Goal: Information Seeking & Learning: Learn about a topic

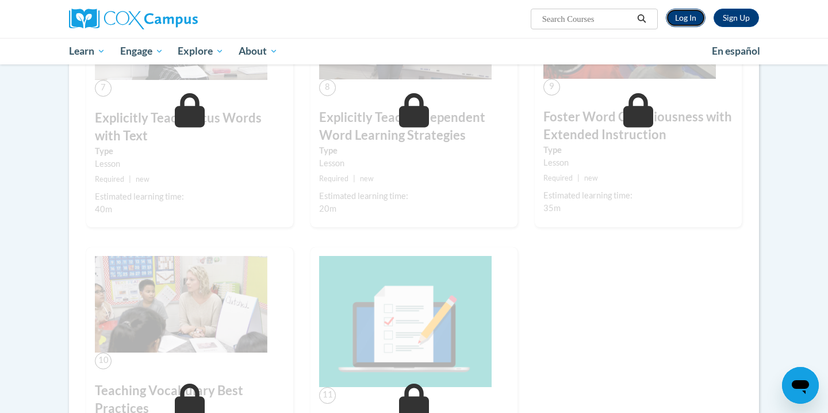
click at [690, 23] on link "Log In" at bounding box center [686, 18] width 40 height 18
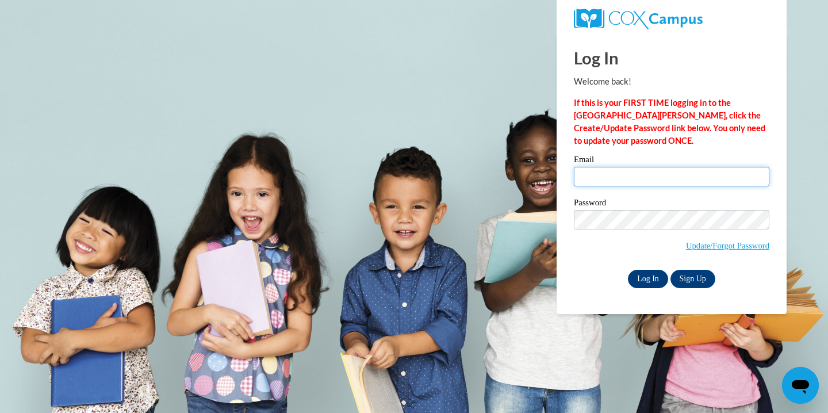
type input "kjens@sasd.net"
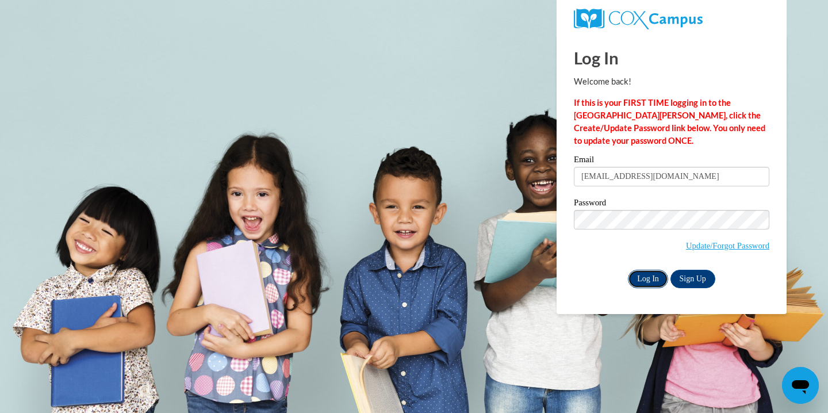
click at [643, 278] on input "Log In" at bounding box center [648, 279] width 40 height 18
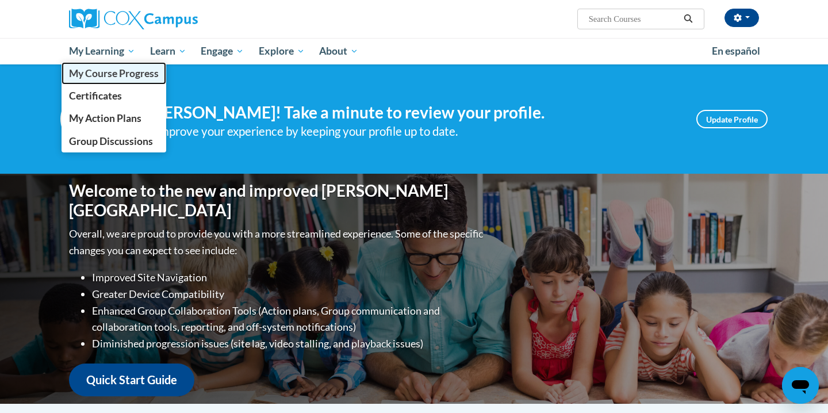
click at [106, 79] on link "My Course Progress" at bounding box center [114, 73] width 105 height 22
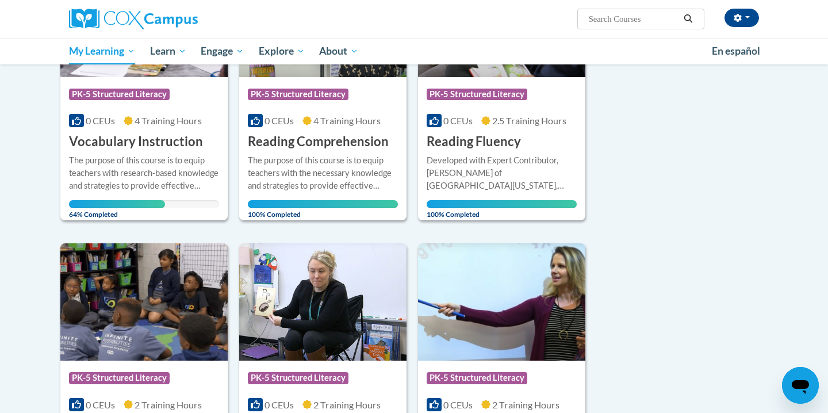
scroll to position [249, 0]
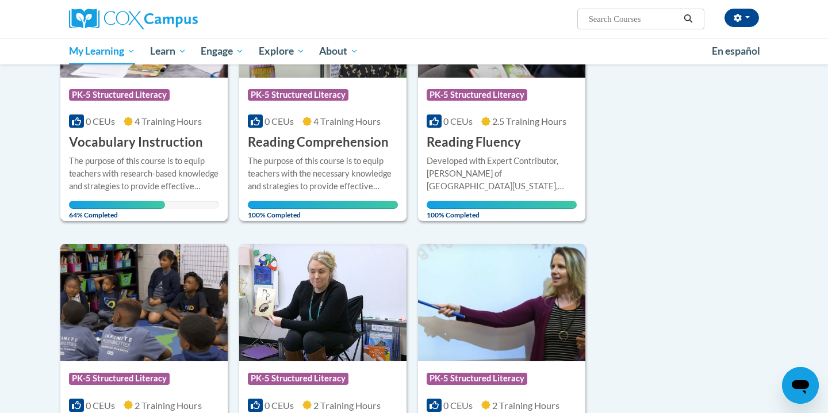
click at [155, 167] on div "The purpose of this course is to equip teachers with research-based knowledge a…" at bounding box center [144, 174] width 150 height 38
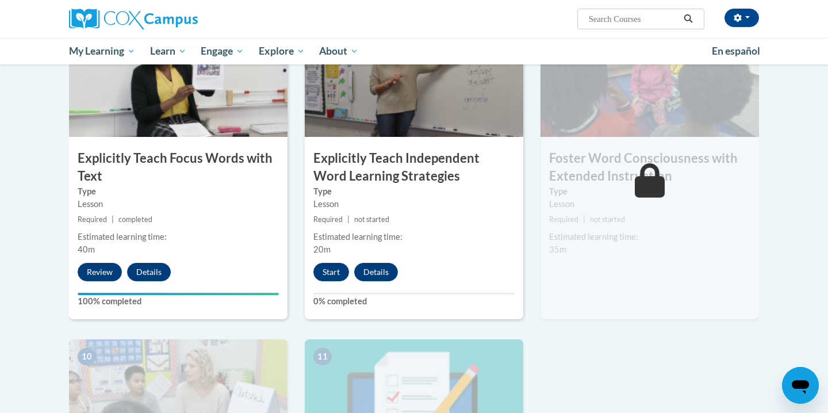
scroll to position [914, 0]
click at [340, 275] on button "Start" at bounding box center [331, 271] width 36 height 18
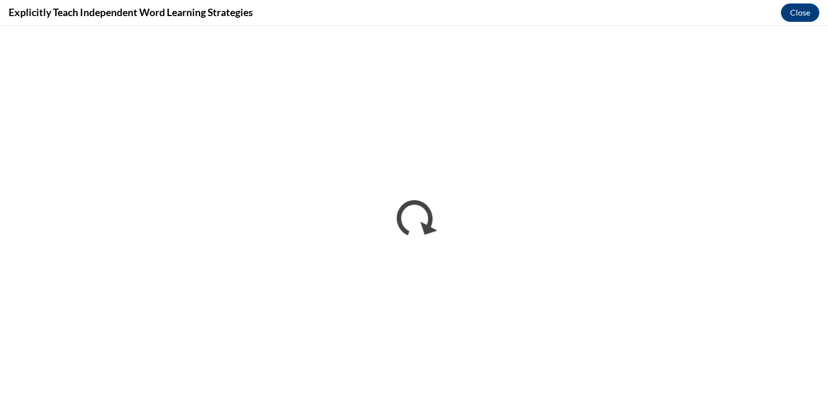
scroll to position [0, 0]
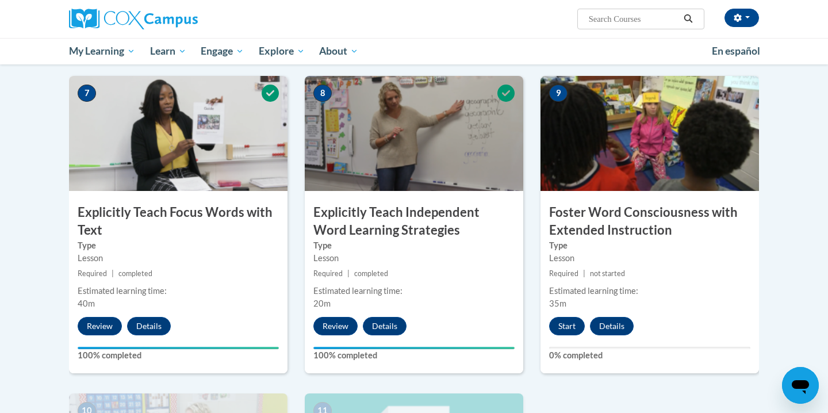
scroll to position [858, 0]
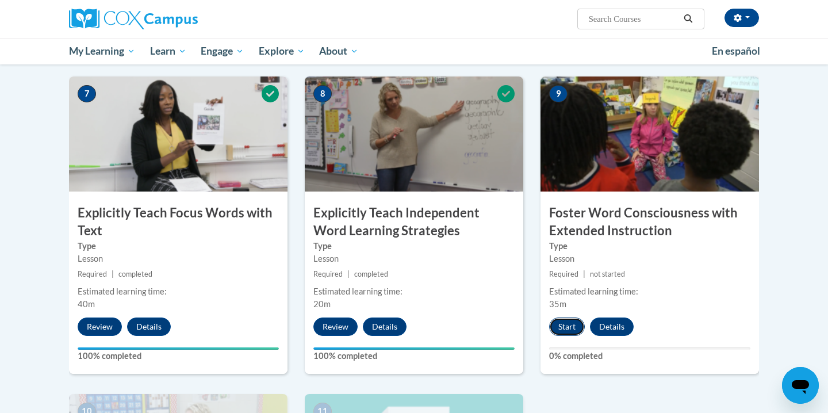
click at [563, 325] on button "Start" at bounding box center [567, 326] width 36 height 18
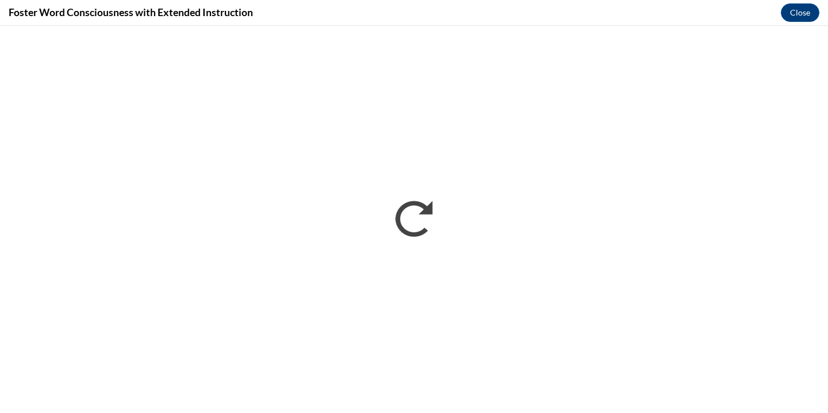
scroll to position [0, 0]
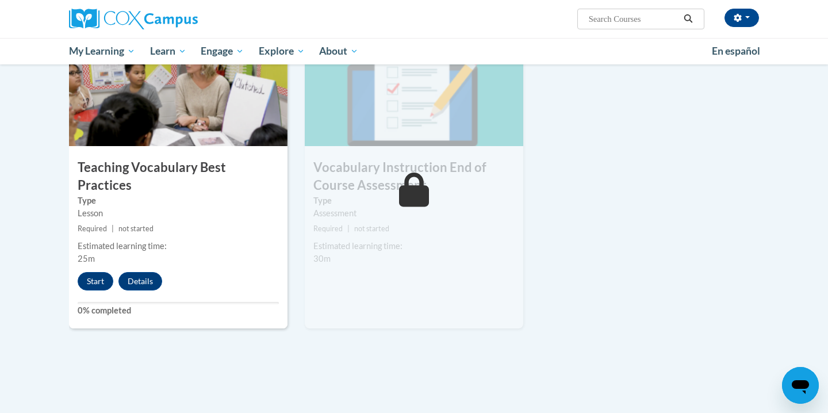
scroll to position [1254, 0]
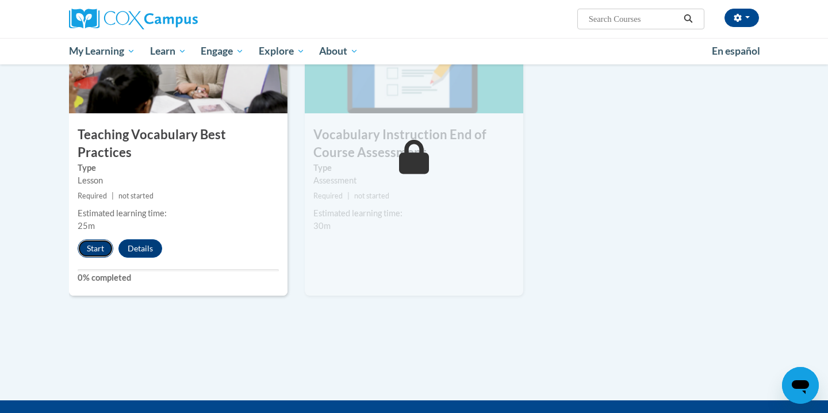
click at [95, 239] on button "Start" at bounding box center [96, 248] width 36 height 18
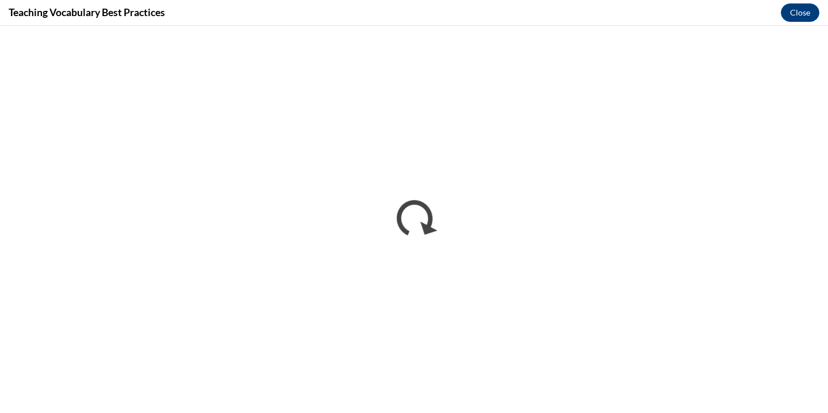
scroll to position [0, 0]
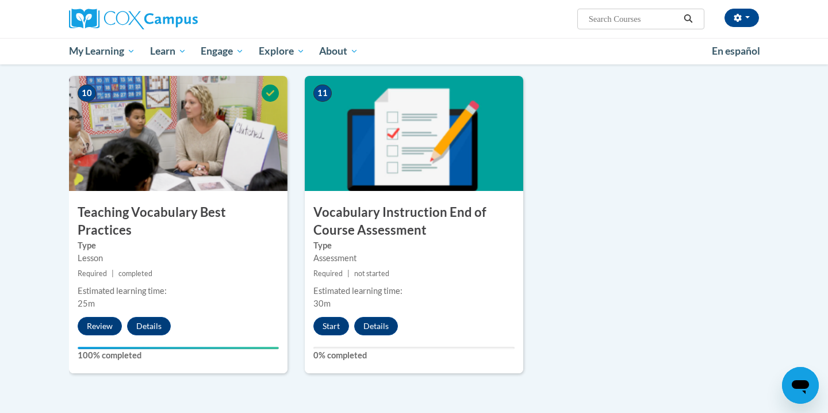
scroll to position [1180, 0]
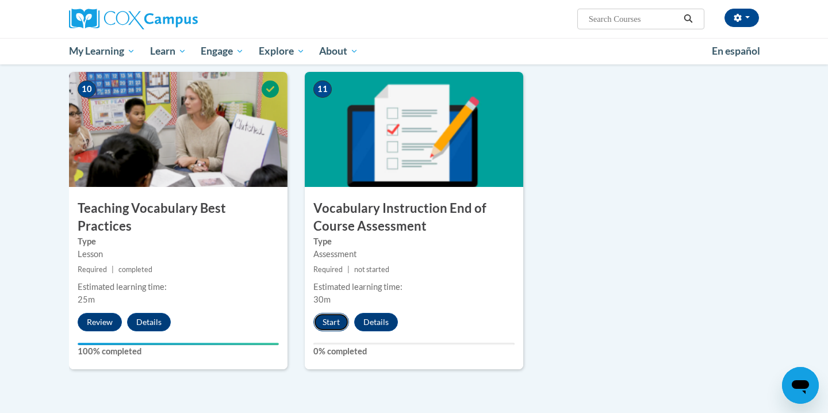
click at [329, 328] on button "Start" at bounding box center [331, 322] width 36 height 18
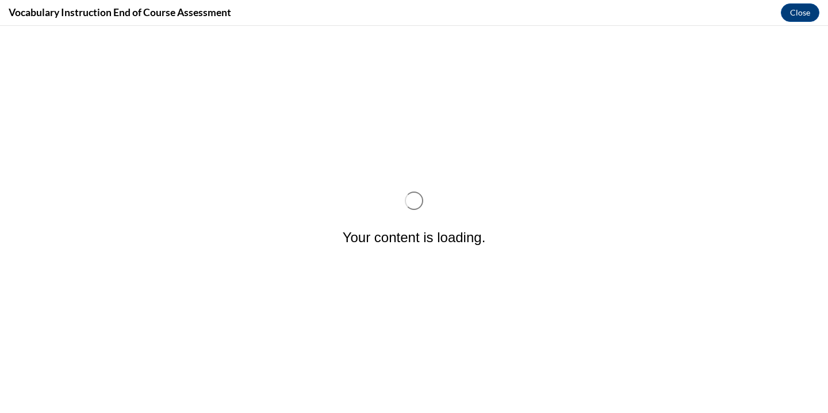
scroll to position [0, 0]
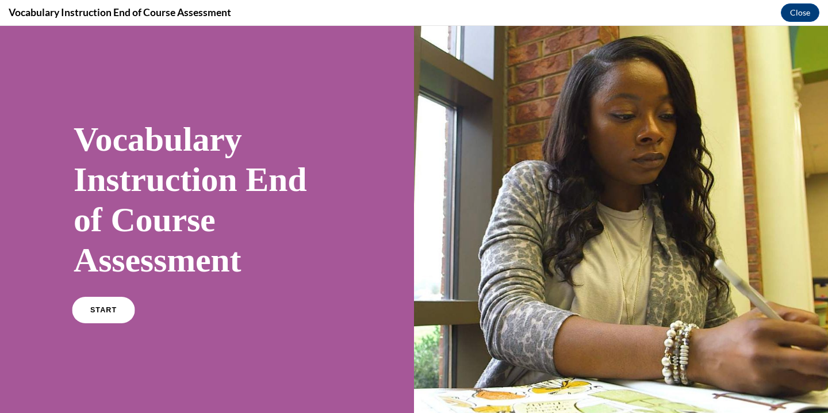
click at [108, 314] on link "START" at bounding box center [103, 310] width 63 height 26
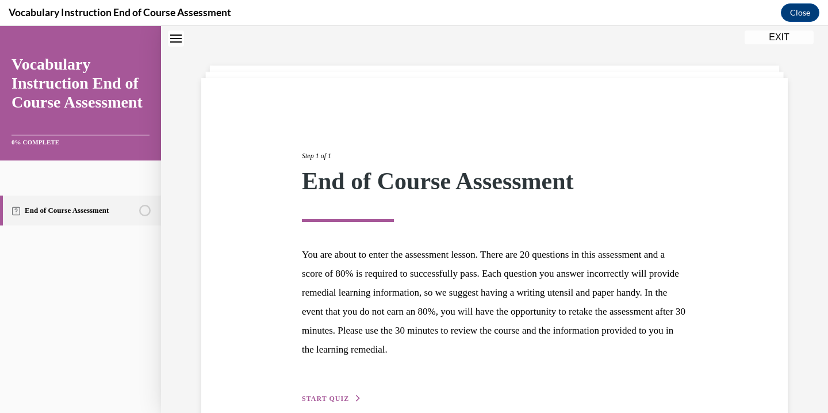
scroll to position [96, 0]
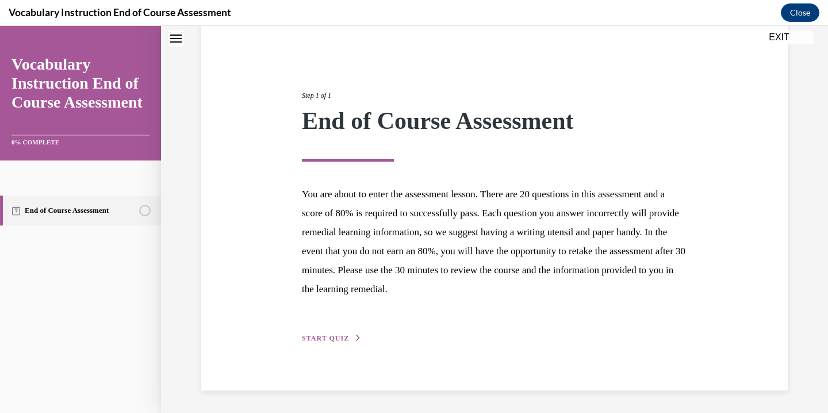
click at [329, 335] on span "START QUIZ" at bounding box center [325, 338] width 47 height 8
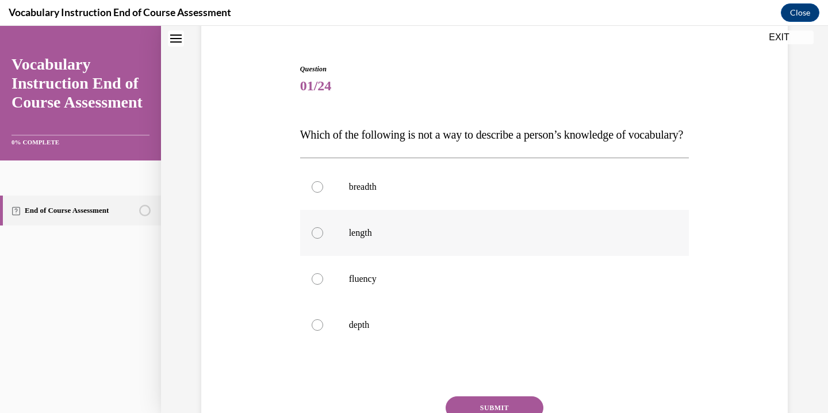
click at [320, 239] on div at bounding box center [317, 232] width 11 height 11
click at [320, 239] on input "length" at bounding box center [317, 232] width 11 height 11
radio input "true"
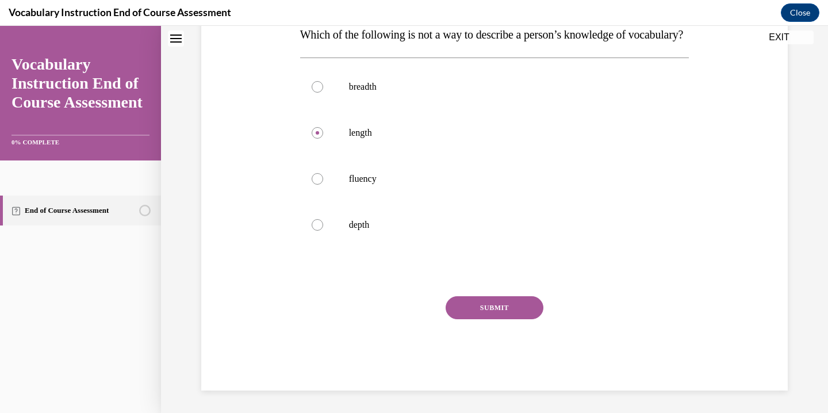
click at [484, 319] on button "SUBMIT" at bounding box center [495, 307] width 98 height 23
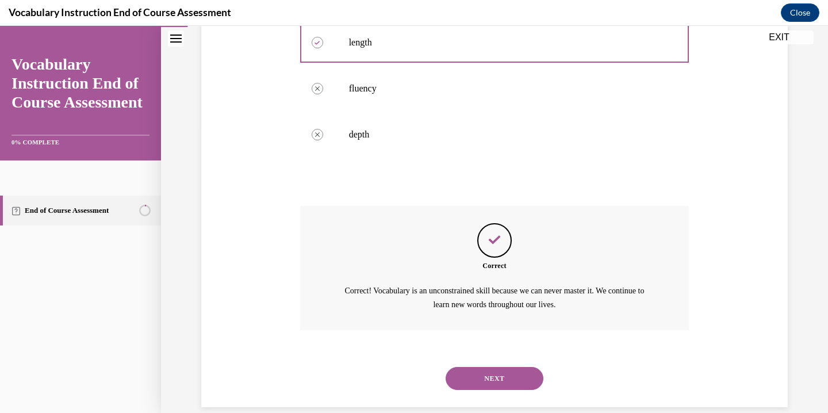
scroll to position [326, 0]
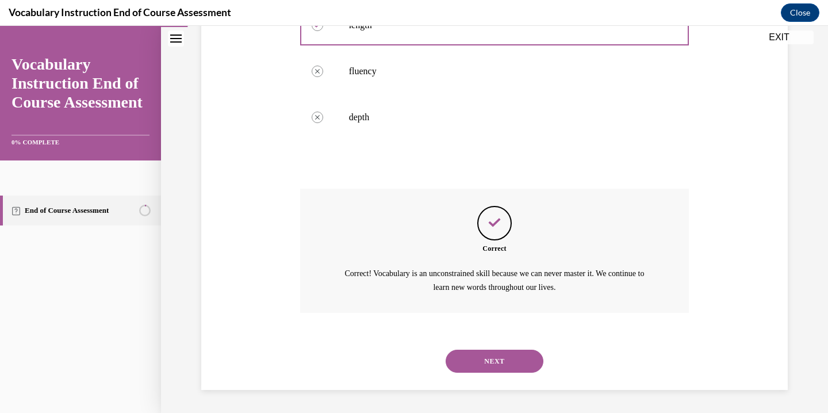
click at [503, 358] on button "NEXT" at bounding box center [495, 361] width 98 height 23
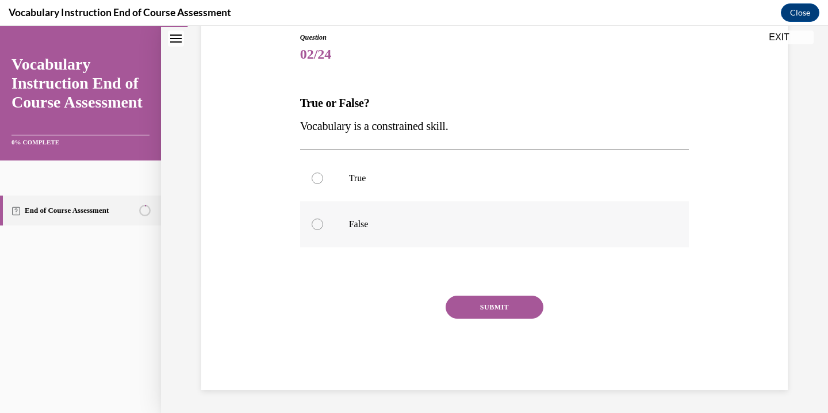
click at [401, 223] on p "False" at bounding box center [505, 223] width 312 height 11
click at [323, 223] on input "False" at bounding box center [317, 223] width 11 height 11
radio input "true"
click at [494, 302] on button "SUBMIT" at bounding box center [495, 307] width 98 height 23
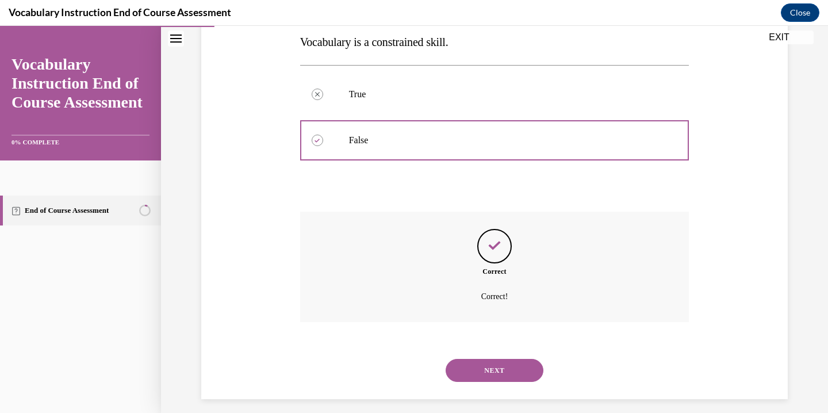
scroll to position [221, 0]
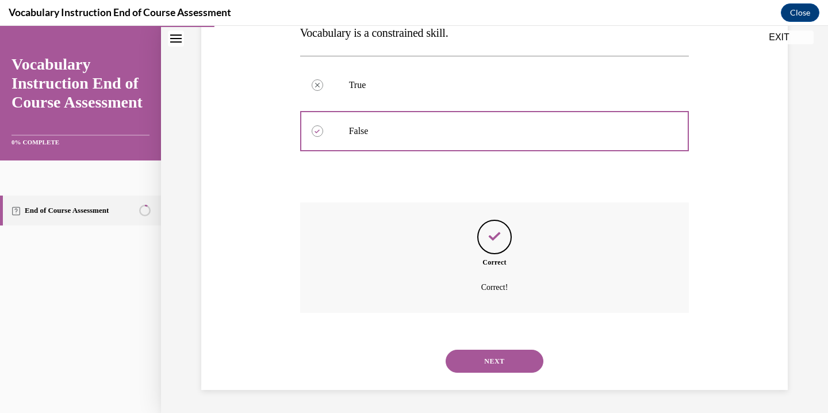
click at [508, 358] on button "NEXT" at bounding box center [495, 361] width 98 height 23
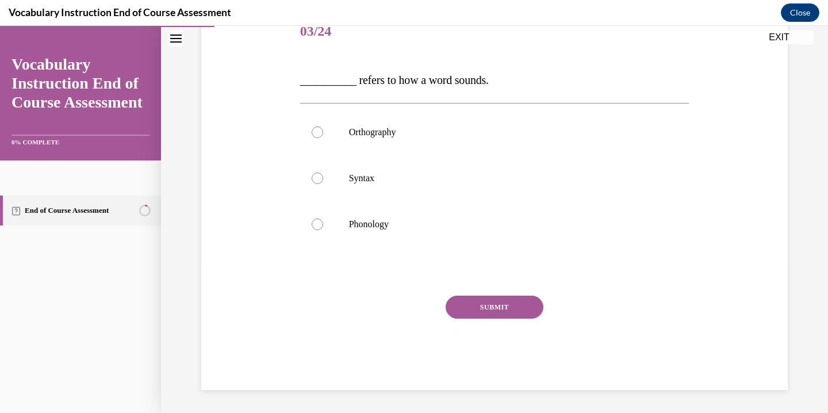
scroll to position [128, 0]
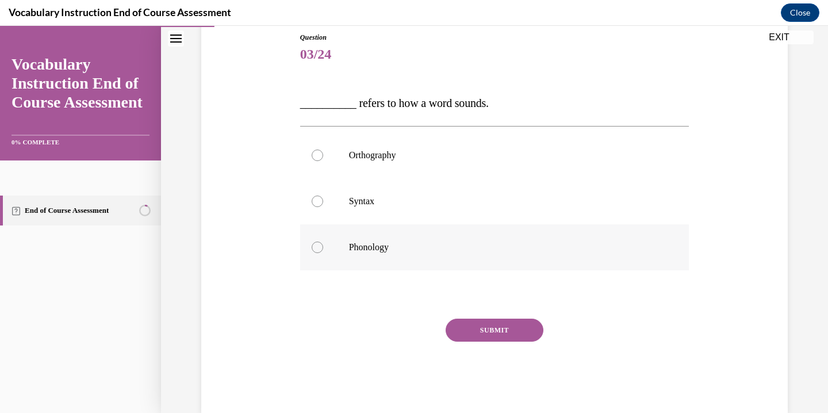
click at [381, 244] on p "Phonology" at bounding box center [505, 246] width 312 height 11
click at [323, 244] on input "Phonology" at bounding box center [317, 246] width 11 height 11
radio input "true"
click at [483, 325] on button "SUBMIT" at bounding box center [495, 330] width 98 height 23
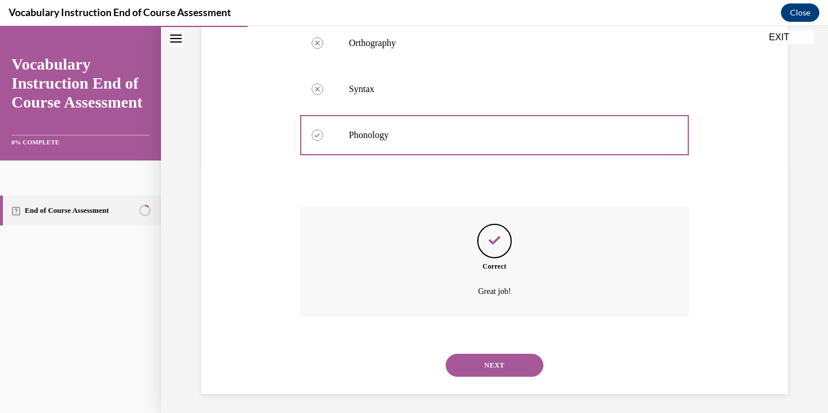
scroll to position [244, 0]
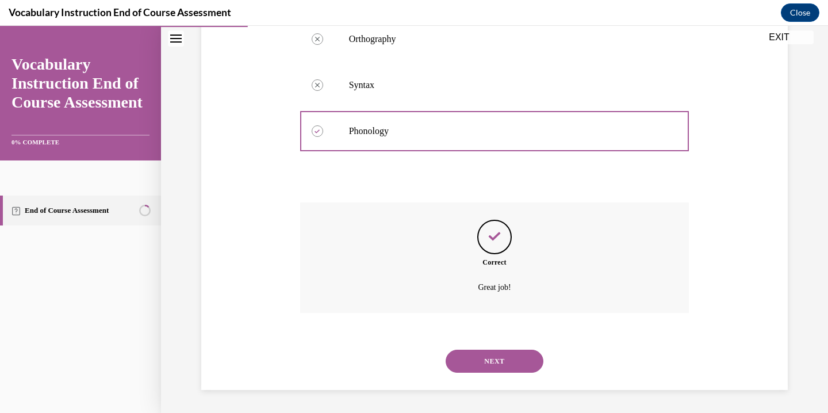
click at [493, 365] on button "NEXT" at bounding box center [495, 361] width 98 height 23
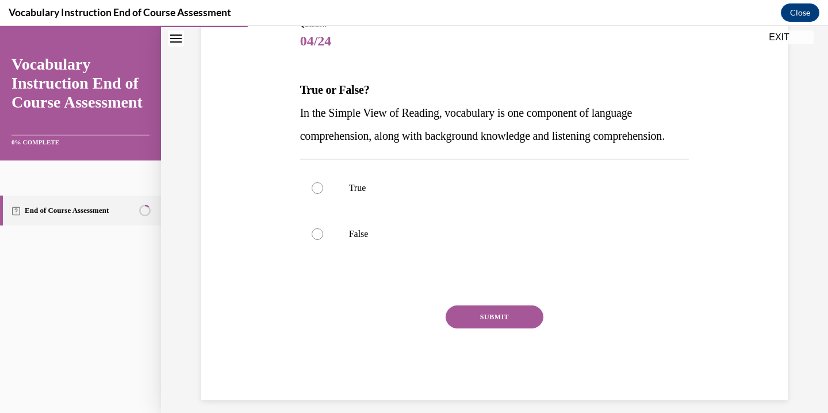
scroll to position [174, 0]
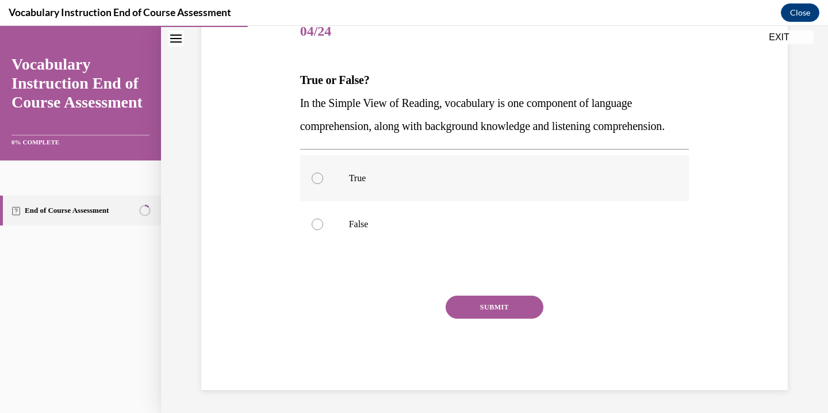
click at [335, 182] on label "True" at bounding box center [494, 178] width 389 height 46
click at [323, 182] on input "True" at bounding box center [317, 177] width 11 height 11
radio input "true"
click at [482, 307] on button "SUBMIT" at bounding box center [495, 307] width 98 height 23
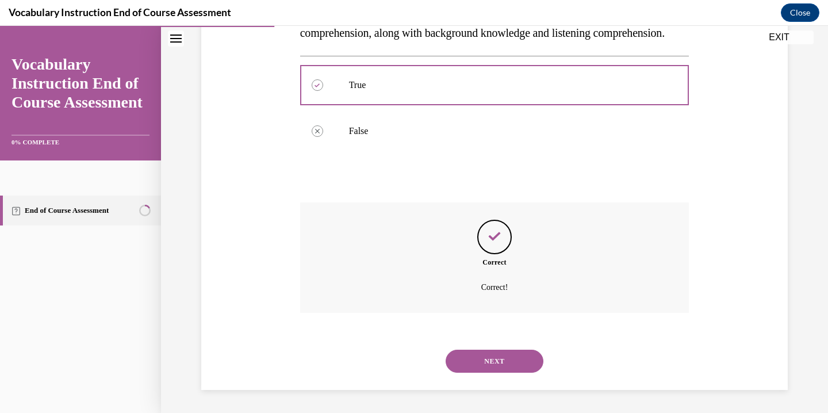
scroll to position [267, 0]
click at [485, 362] on button "NEXT" at bounding box center [495, 361] width 98 height 23
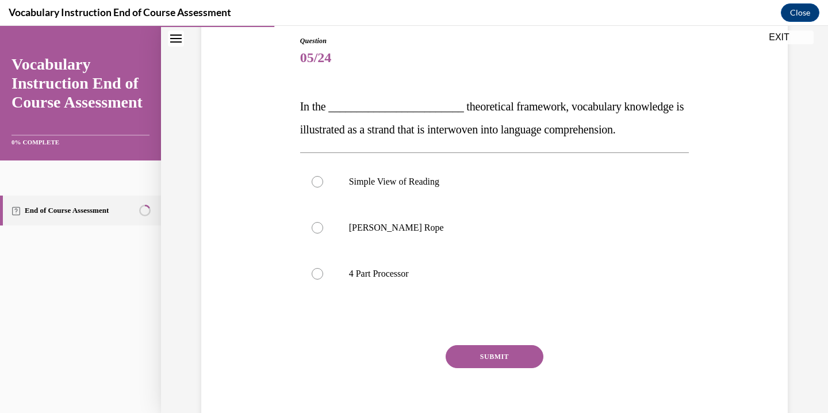
scroll to position [125, 0]
click at [429, 236] on label "Scarborough's Rope" at bounding box center [494, 227] width 389 height 46
click at [323, 232] on input "Scarborough's Rope" at bounding box center [317, 226] width 11 height 11
radio input "true"
click at [484, 351] on button "SUBMIT" at bounding box center [495, 355] width 98 height 23
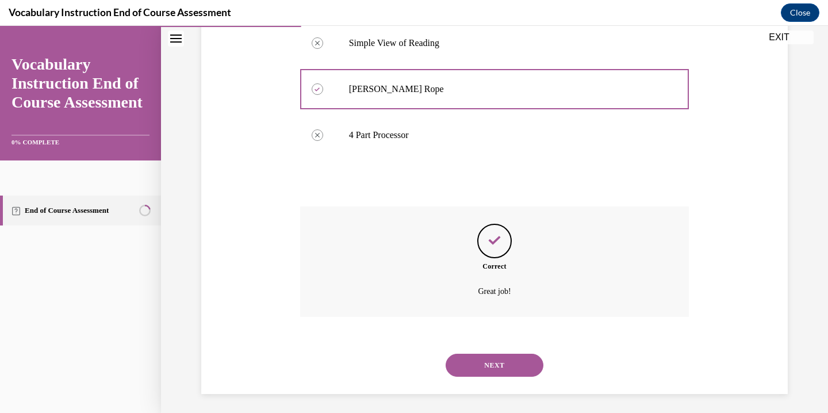
scroll to position [267, 0]
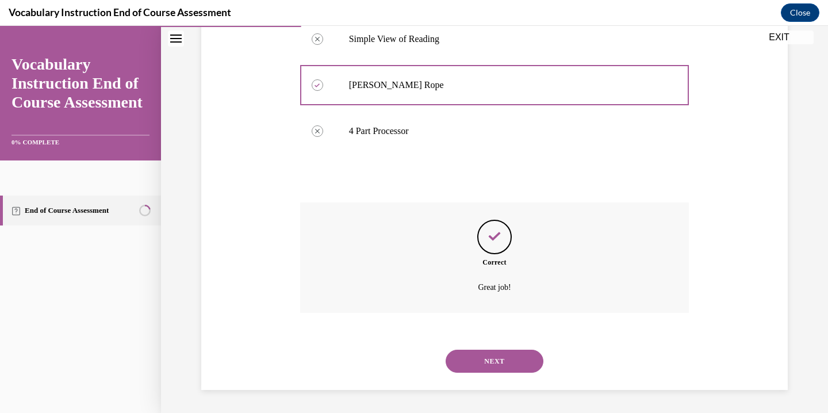
click at [482, 367] on button "NEXT" at bounding box center [495, 361] width 98 height 23
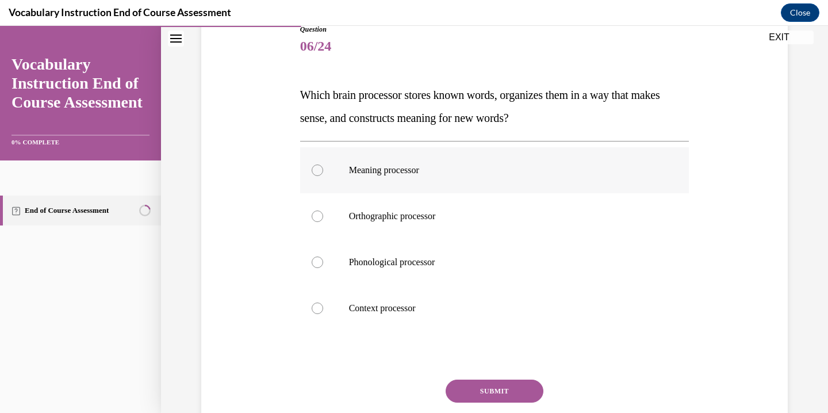
scroll to position [140, 0]
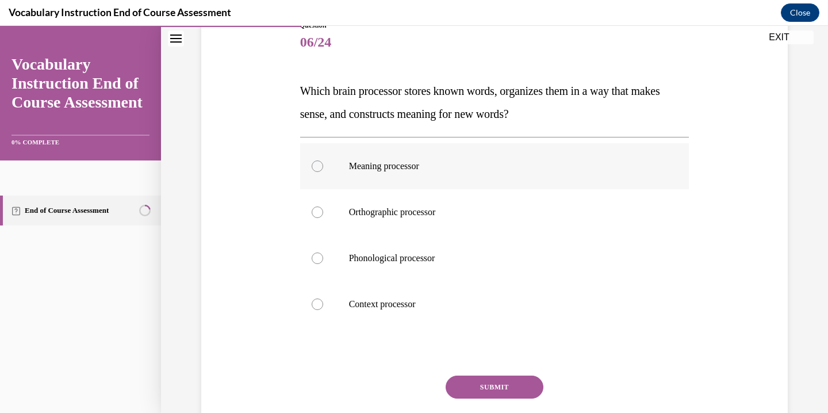
click at [437, 170] on p "Meaning processor" at bounding box center [505, 165] width 312 height 11
click at [323, 170] on input "Meaning processor" at bounding box center [317, 165] width 11 height 11
radio input "true"
click at [474, 389] on button "SUBMIT" at bounding box center [495, 386] width 98 height 23
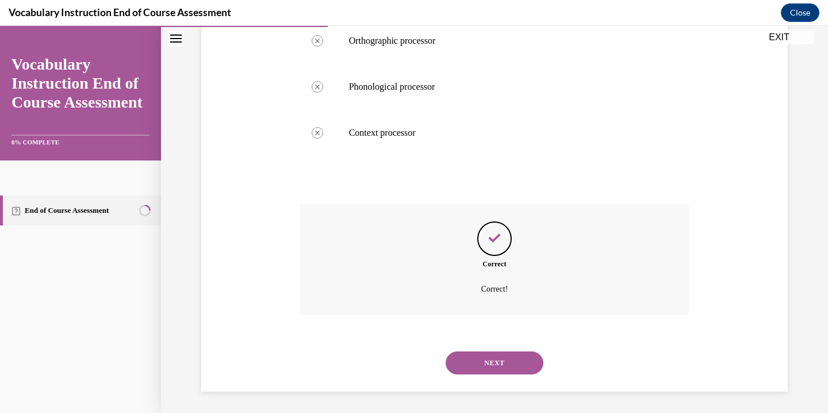
scroll to position [313, 0]
click at [498, 367] on button "NEXT" at bounding box center [495, 361] width 98 height 23
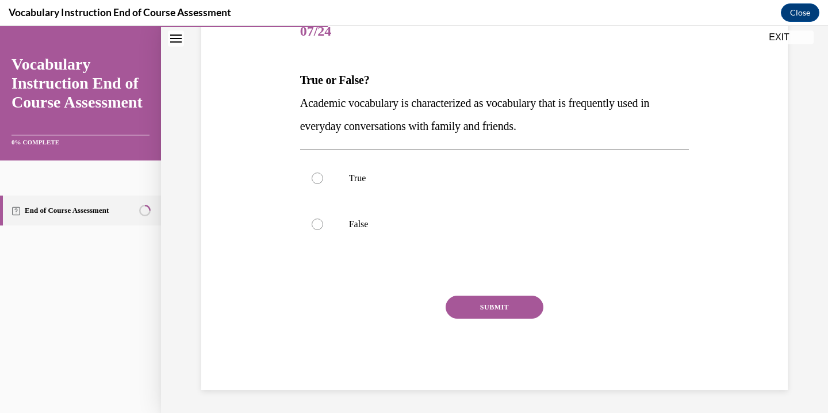
scroll to position [128, 0]
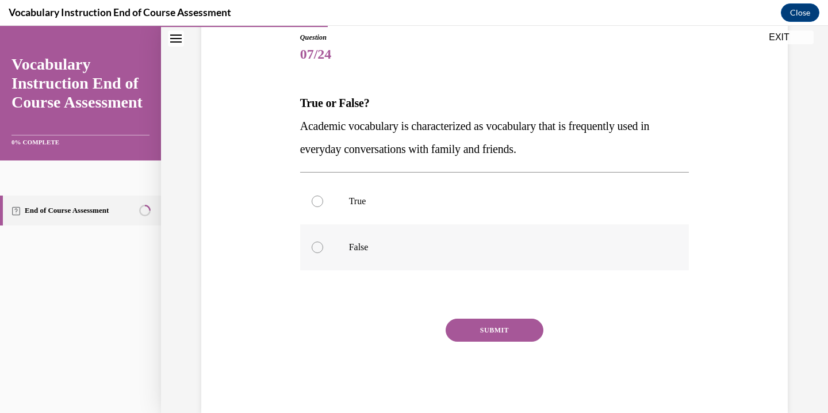
click at [376, 247] on p "False" at bounding box center [505, 246] width 312 height 11
click at [323, 247] on input "False" at bounding box center [317, 246] width 11 height 11
radio input "true"
click at [486, 333] on button "SUBMIT" at bounding box center [495, 330] width 98 height 23
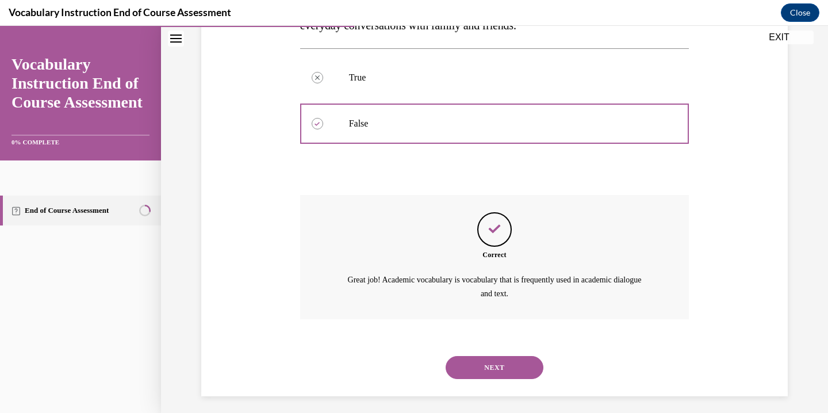
scroll to position [257, 0]
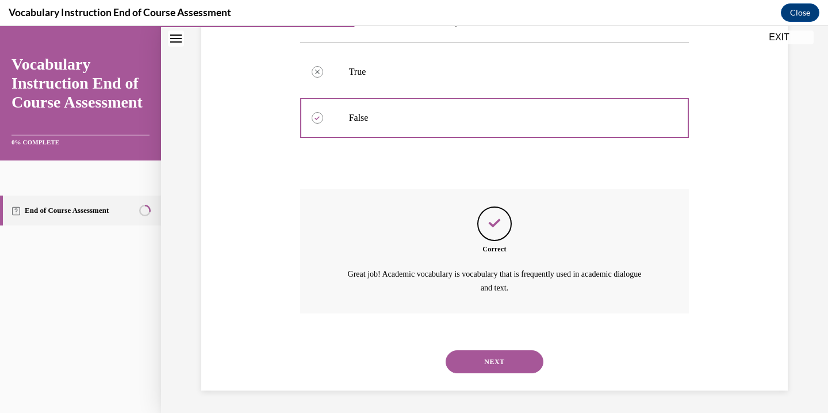
click at [490, 368] on button "NEXT" at bounding box center [495, 361] width 98 height 23
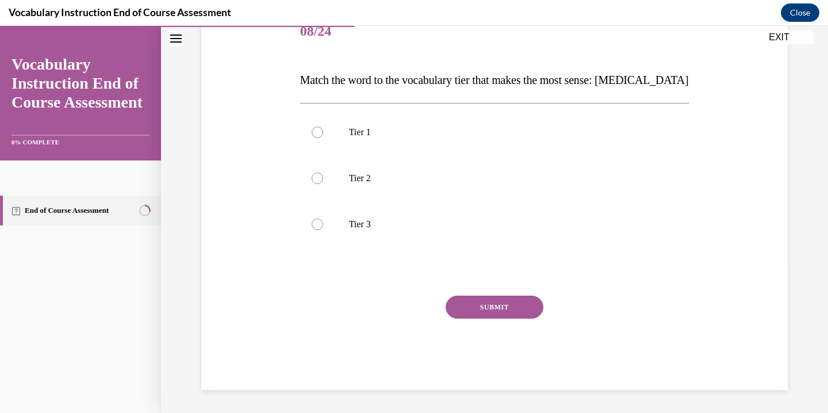
scroll to position [128, 0]
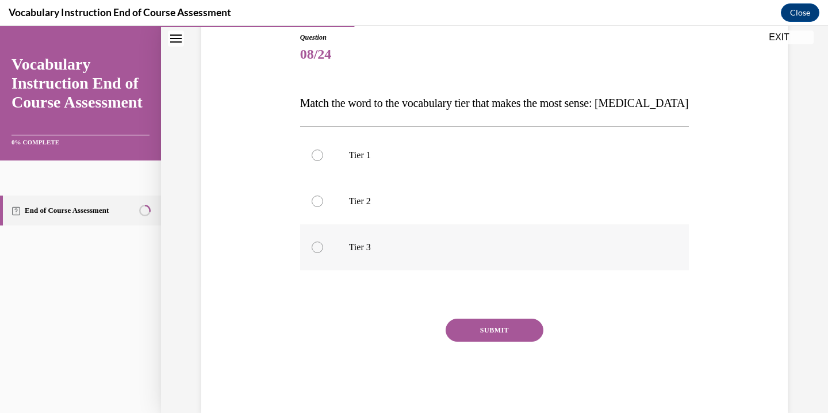
click at [331, 247] on label "Tier 3" at bounding box center [494, 247] width 389 height 46
click at [323, 247] on input "Tier 3" at bounding box center [317, 246] width 11 height 11
radio input "true"
click at [494, 333] on button "SUBMIT" at bounding box center [495, 330] width 98 height 23
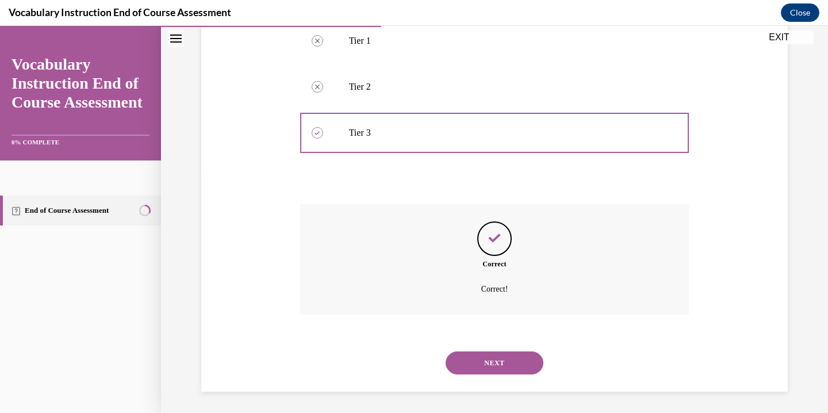
scroll to position [244, 0]
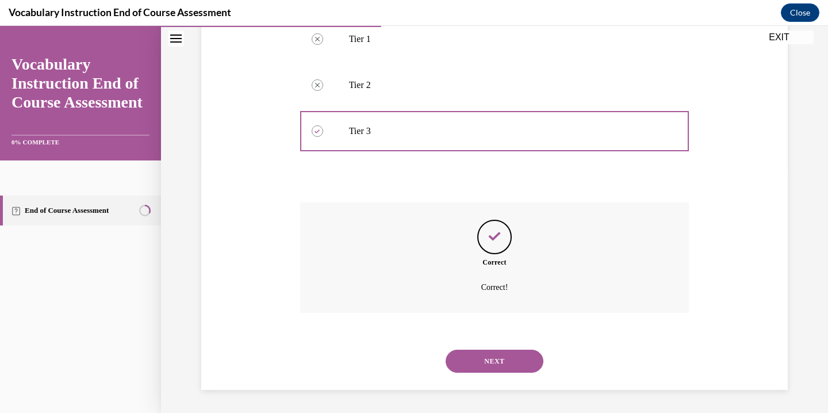
click at [517, 361] on button "NEXT" at bounding box center [495, 361] width 98 height 23
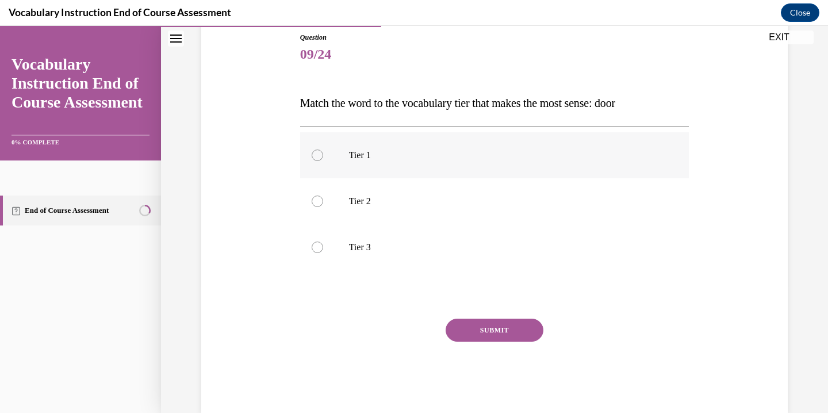
click at [319, 157] on div at bounding box center [317, 154] width 11 height 11
click at [319, 157] on input "Tier 1" at bounding box center [317, 154] width 11 height 11
radio input "true"
click at [460, 320] on button "SUBMIT" at bounding box center [495, 330] width 98 height 23
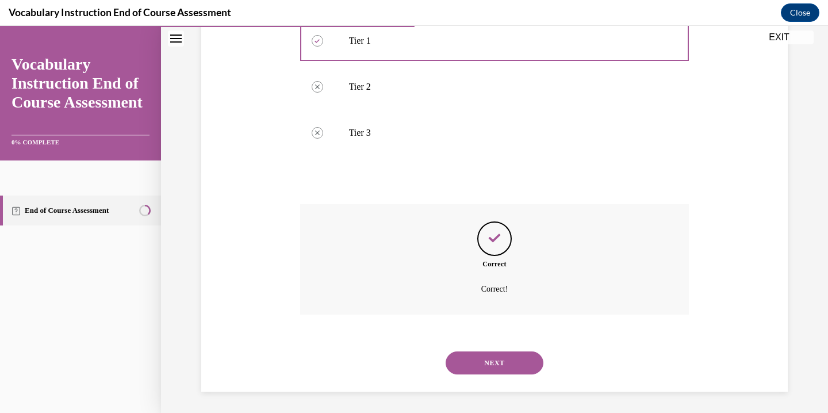
scroll to position [244, 0]
click at [481, 353] on button "NEXT" at bounding box center [495, 361] width 98 height 23
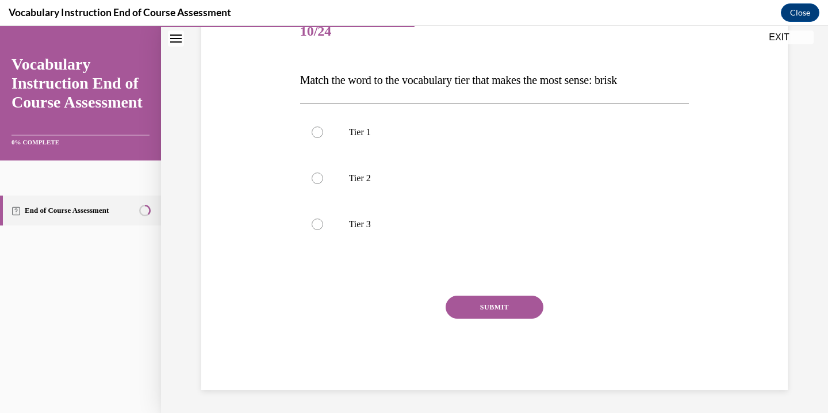
scroll to position [128, 0]
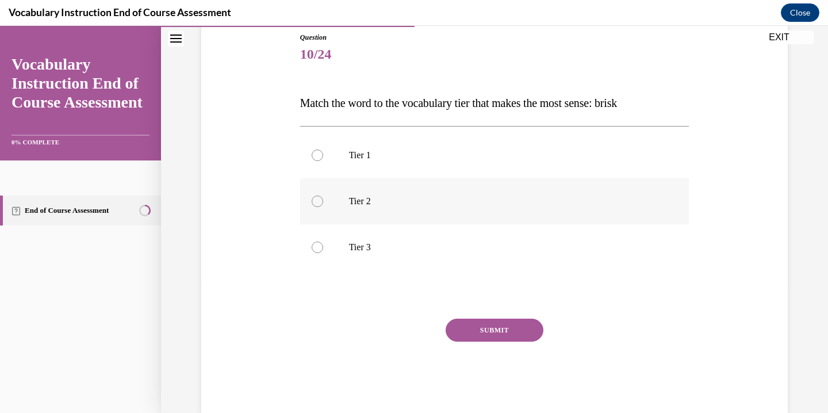
click at [325, 207] on label "Tier 2" at bounding box center [494, 201] width 389 height 46
click at [323, 207] on input "Tier 2" at bounding box center [317, 200] width 11 height 11
radio input "true"
click at [485, 336] on button "SUBMIT" at bounding box center [495, 330] width 98 height 23
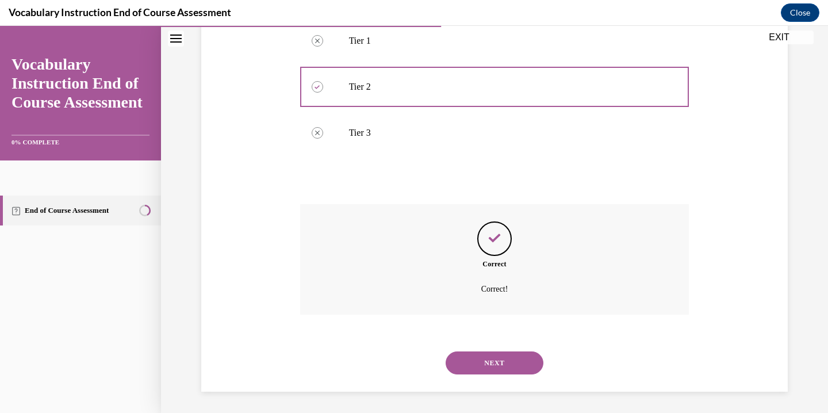
scroll to position [244, 0]
click at [497, 360] on button "NEXT" at bounding box center [495, 361] width 98 height 23
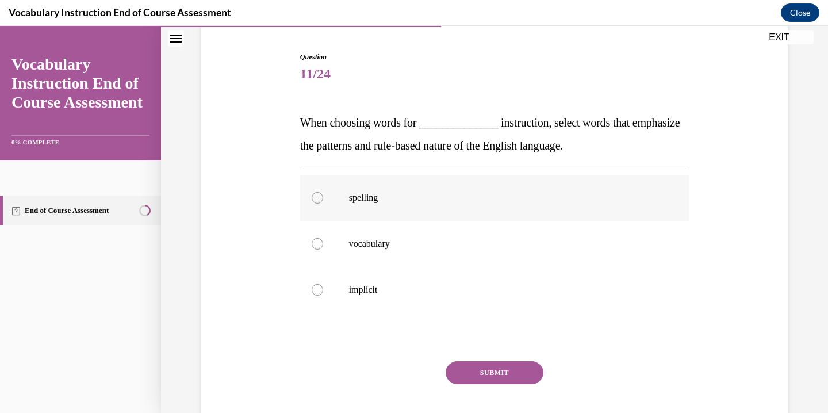
scroll to position [109, 0]
click at [321, 206] on label "spelling" at bounding box center [494, 197] width 389 height 46
click at [321, 203] on input "spelling" at bounding box center [317, 196] width 11 height 11
radio input "true"
click at [468, 367] on button "SUBMIT" at bounding box center [495, 371] width 98 height 23
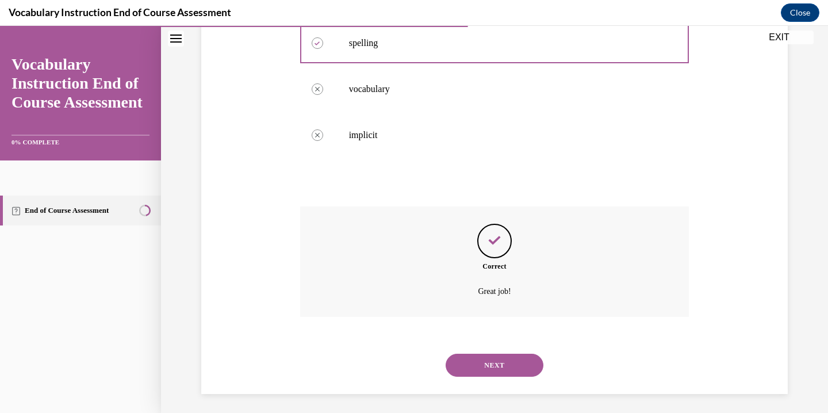
scroll to position [267, 0]
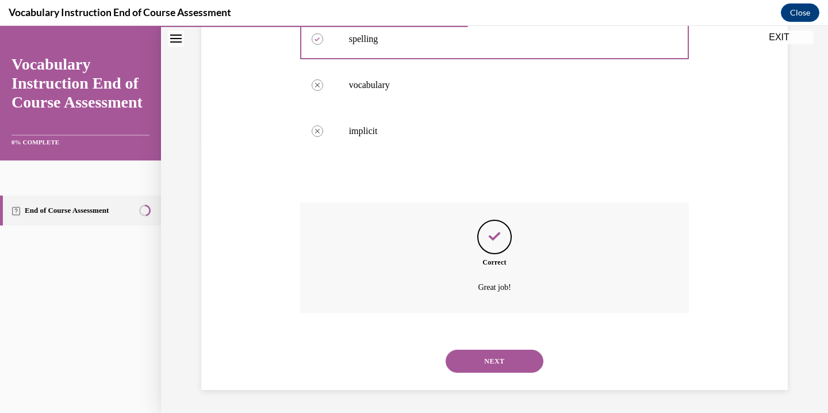
click at [515, 360] on button "NEXT" at bounding box center [495, 361] width 98 height 23
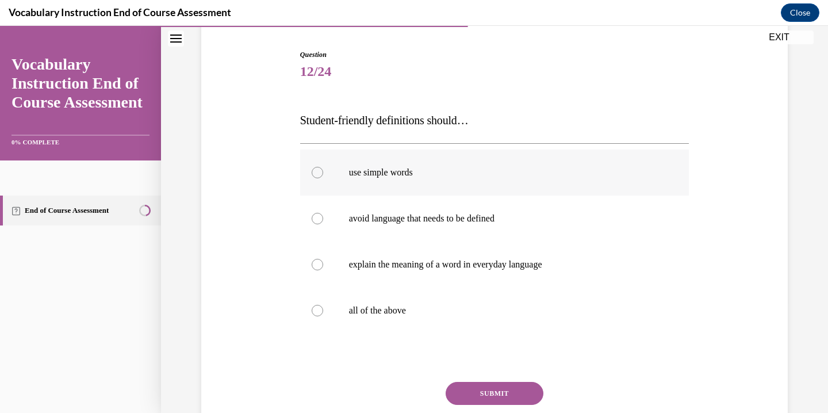
scroll to position [114, 0]
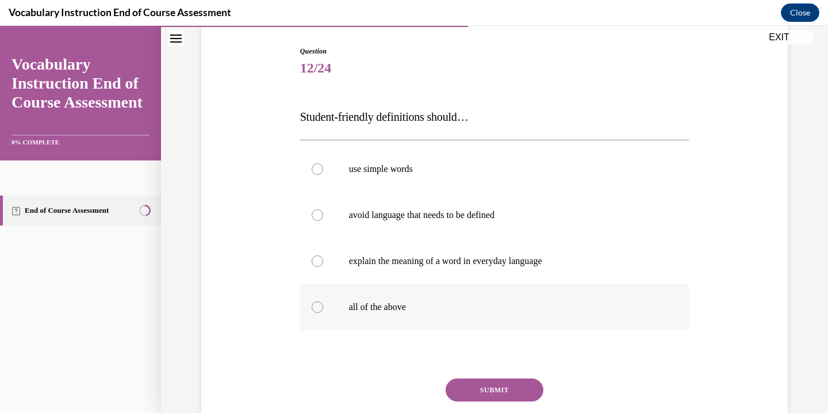
click at [470, 305] on p "all of the above" at bounding box center [505, 306] width 312 height 11
click at [323, 305] on input "all of the above" at bounding box center [317, 306] width 11 height 11
radio input "true"
click at [497, 391] on button "SUBMIT" at bounding box center [495, 389] width 98 height 23
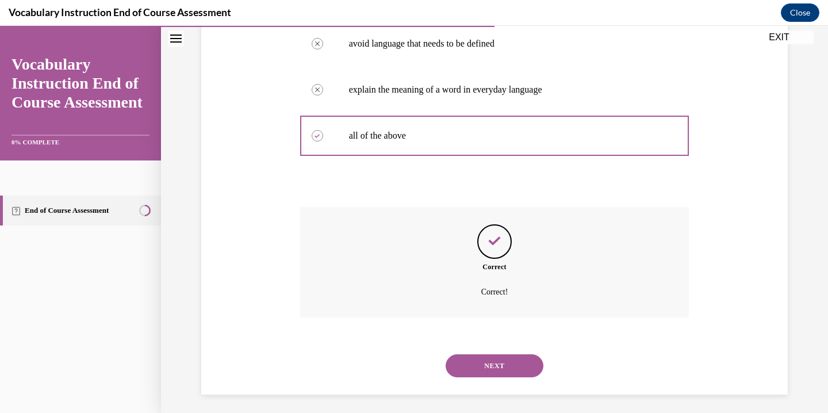
scroll to position [290, 0]
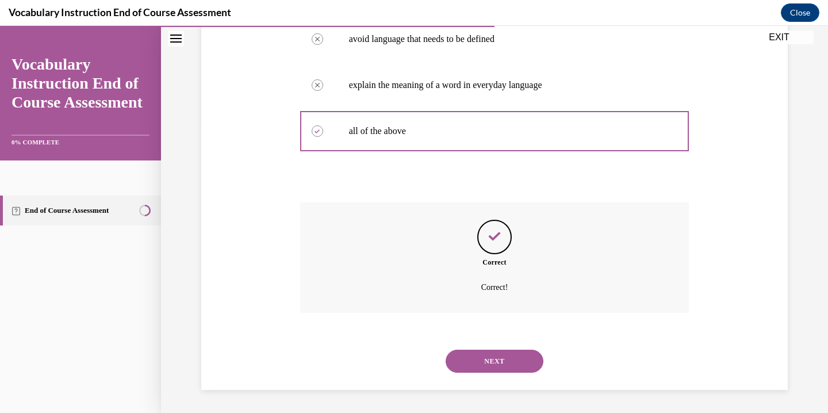
click at [513, 359] on button "NEXT" at bounding box center [495, 361] width 98 height 23
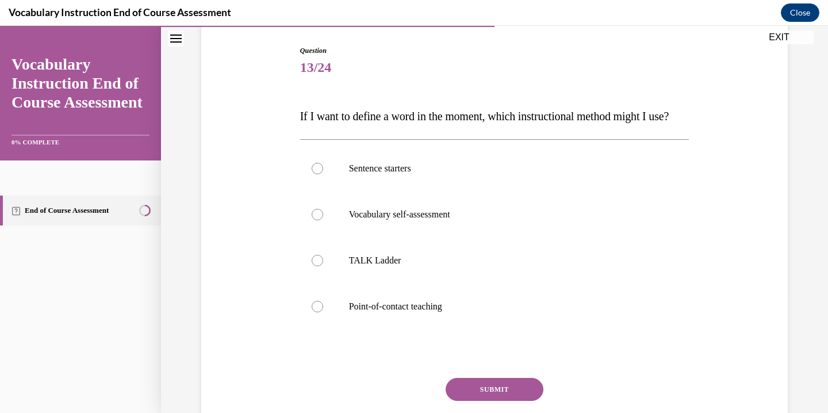
scroll to position [137, 0]
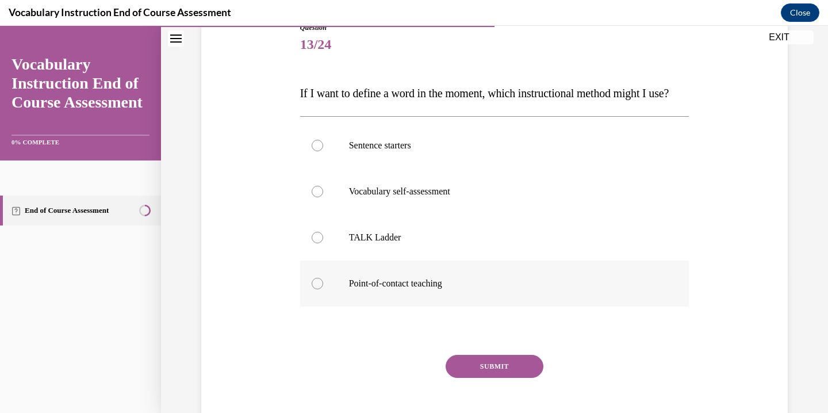
click at [369, 299] on label "Point-of-contact teaching" at bounding box center [494, 283] width 389 height 46
click at [323, 289] on input "Point-of-contact teaching" at bounding box center [317, 283] width 11 height 11
radio input "true"
click at [486, 378] on button "SUBMIT" at bounding box center [495, 366] width 98 height 23
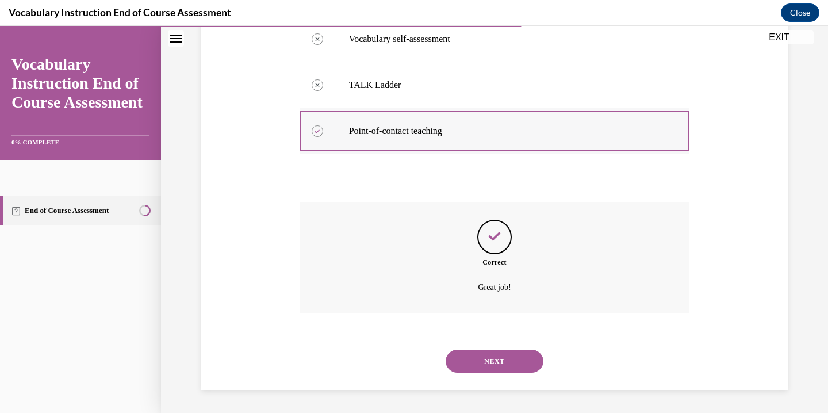
scroll to position [313, 0]
click at [499, 361] on button "NEXT" at bounding box center [495, 361] width 98 height 23
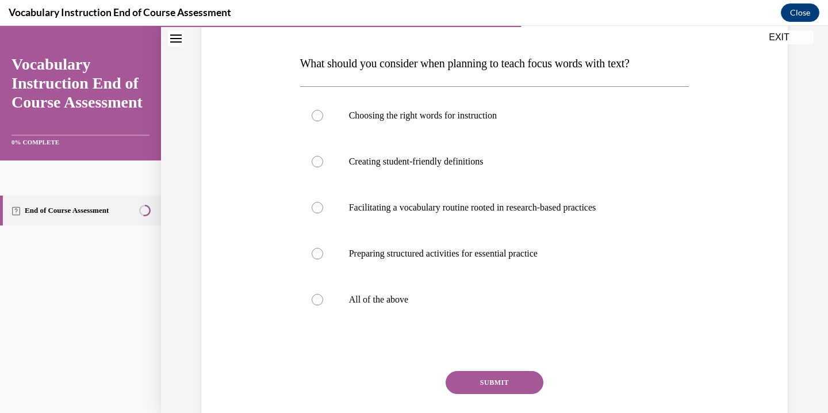
scroll to position [168, 0]
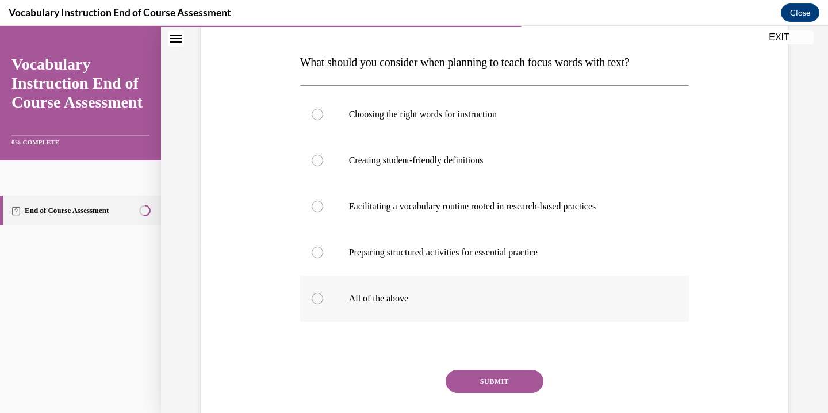
click at [406, 298] on p "All of the above" at bounding box center [505, 298] width 312 height 11
click at [323, 298] on input "All of the above" at bounding box center [317, 298] width 11 height 11
radio input "true"
click at [493, 384] on button "SUBMIT" at bounding box center [495, 381] width 98 height 23
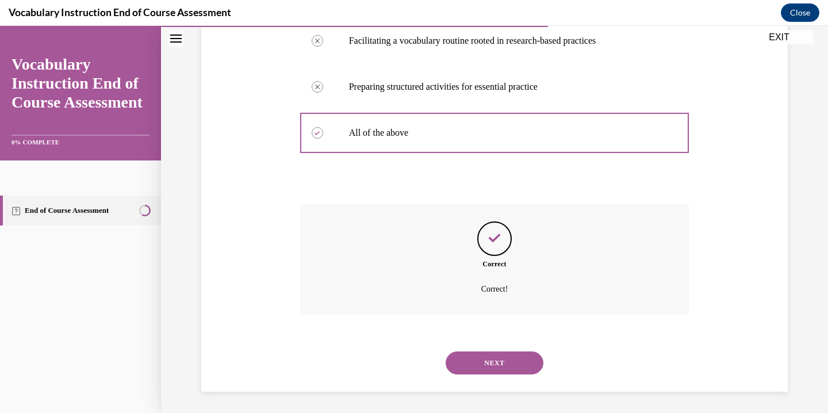
scroll to position [336, 0]
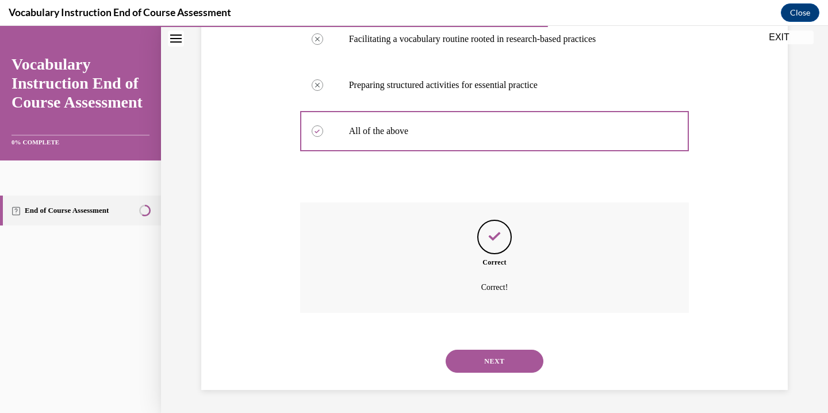
click at [528, 361] on button "NEXT" at bounding box center [495, 361] width 98 height 23
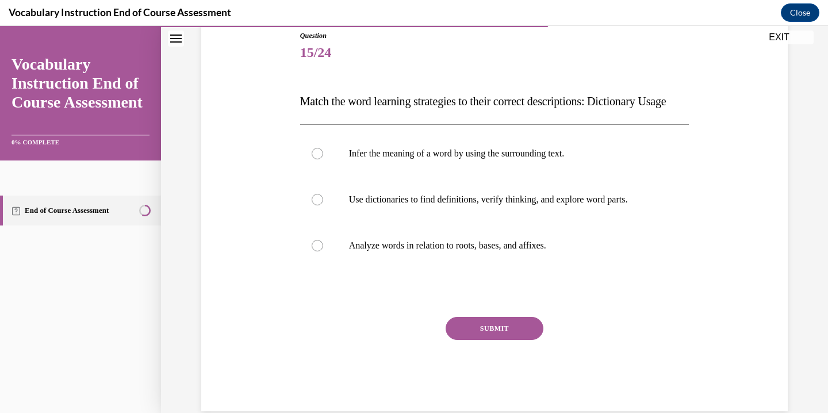
scroll to position [131, 0]
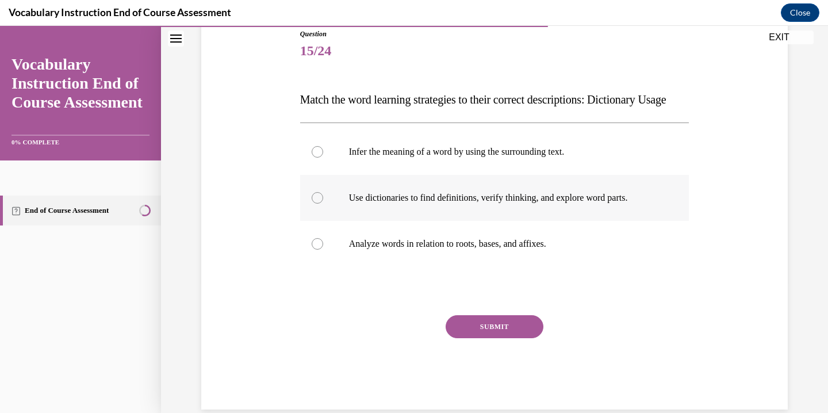
click at [462, 204] on p "Use dictionaries to find definitions, verify thinking, and explore word parts." at bounding box center [505, 197] width 312 height 11
click at [323, 204] on input "Use dictionaries to find definitions, verify thinking, and explore word parts." at bounding box center [317, 197] width 11 height 11
radio input "true"
click at [481, 338] on button "SUBMIT" at bounding box center [495, 326] width 98 height 23
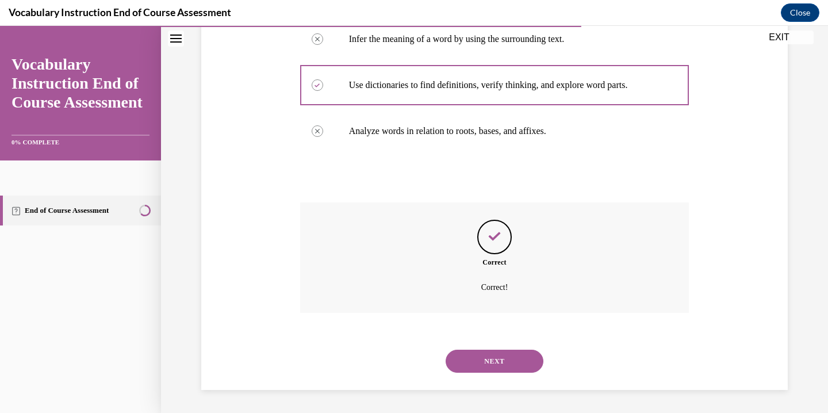
scroll to position [267, 0]
click at [505, 360] on button "NEXT" at bounding box center [495, 361] width 98 height 23
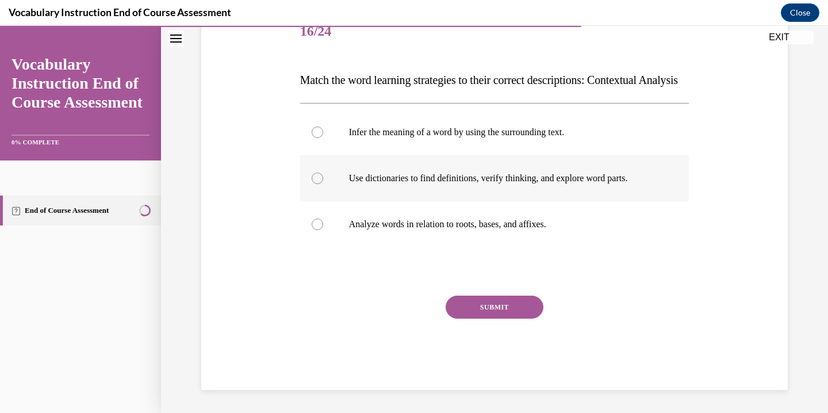
scroll to position [174, 0]
click at [505, 140] on label "Infer the meaning of a word by using the surrounding text." at bounding box center [494, 132] width 389 height 46
click at [323, 138] on input "Infer the meaning of a word by using the surrounding text." at bounding box center [317, 131] width 11 height 11
radio input "true"
click at [490, 304] on button "SUBMIT" at bounding box center [495, 307] width 98 height 23
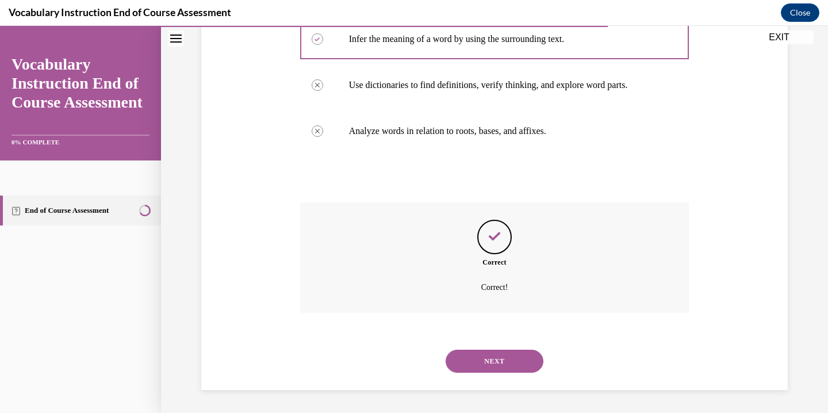
scroll to position [267, 0]
click at [488, 355] on button "NEXT" at bounding box center [495, 361] width 98 height 23
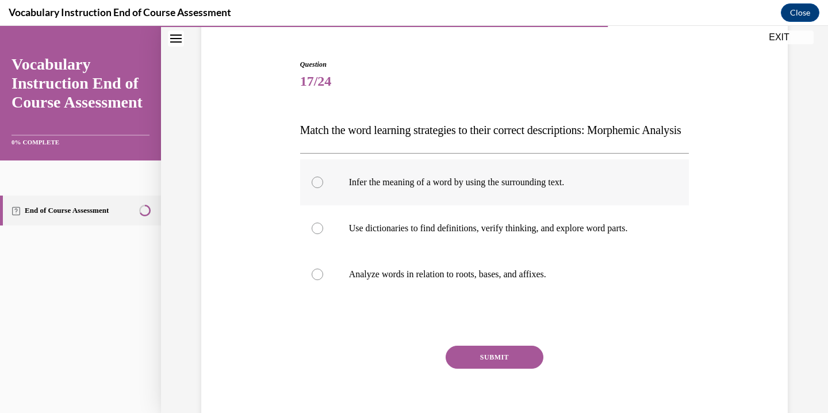
scroll to position [99, 0]
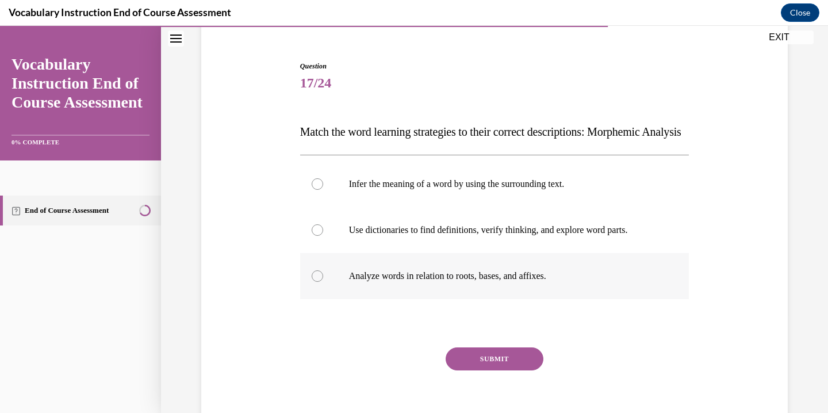
click at [508, 282] on p "Analyze words in relation to roots, bases, and affixes." at bounding box center [505, 275] width 312 height 11
click at [323, 282] on input "Analyze words in relation to roots, bases, and affixes." at bounding box center [317, 275] width 11 height 11
radio input "true"
click at [502, 370] on button "SUBMIT" at bounding box center [495, 358] width 98 height 23
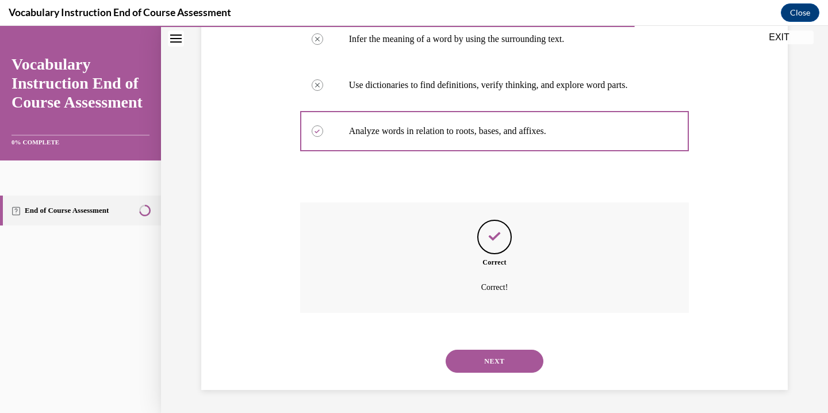
scroll to position [267, 0]
click at [471, 362] on button "NEXT" at bounding box center [495, 361] width 98 height 23
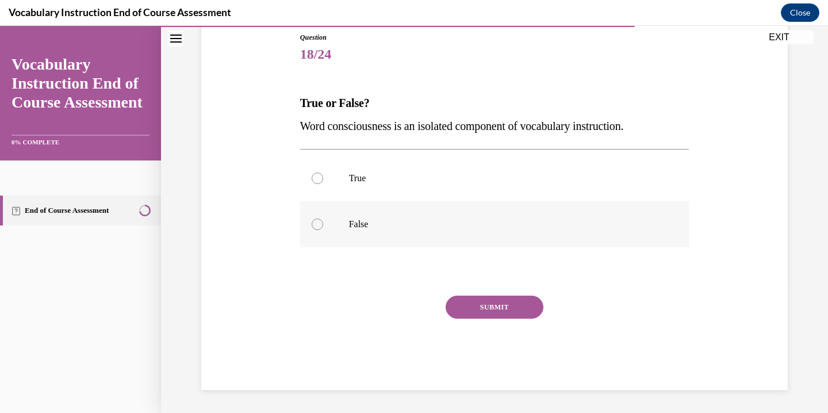
click at [384, 216] on label "False" at bounding box center [494, 224] width 389 height 46
click at [323, 218] on input "False" at bounding box center [317, 223] width 11 height 11
radio input "true"
click at [477, 308] on button "SUBMIT" at bounding box center [495, 307] width 98 height 23
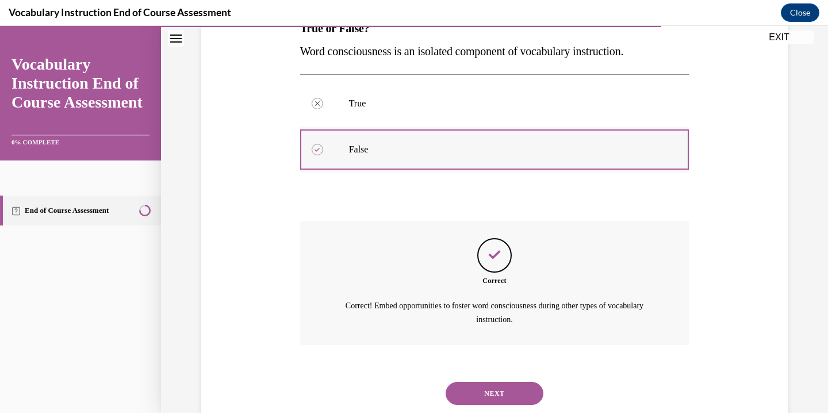
scroll to position [234, 0]
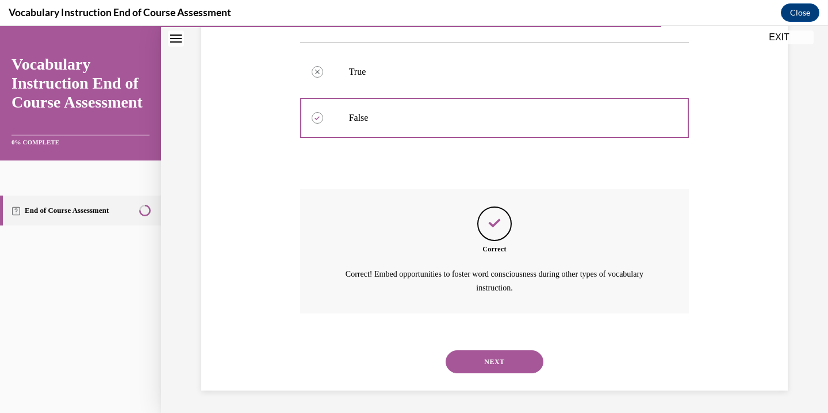
click at [516, 363] on button "NEXT" at bounding box center [495, 361] width 98 height 23
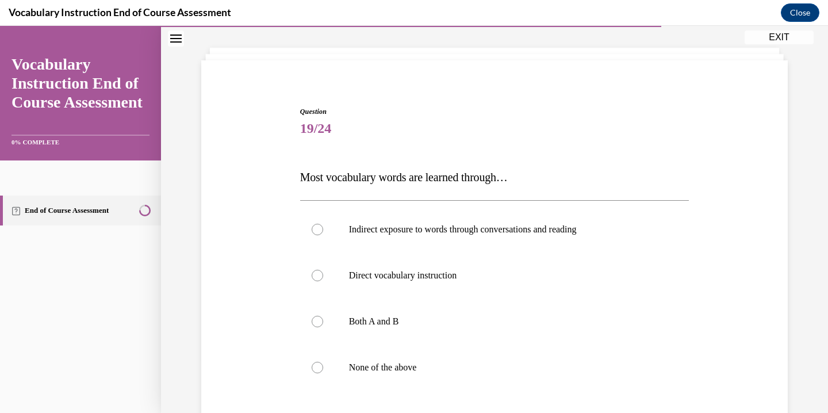
scroll to position [75, 0]
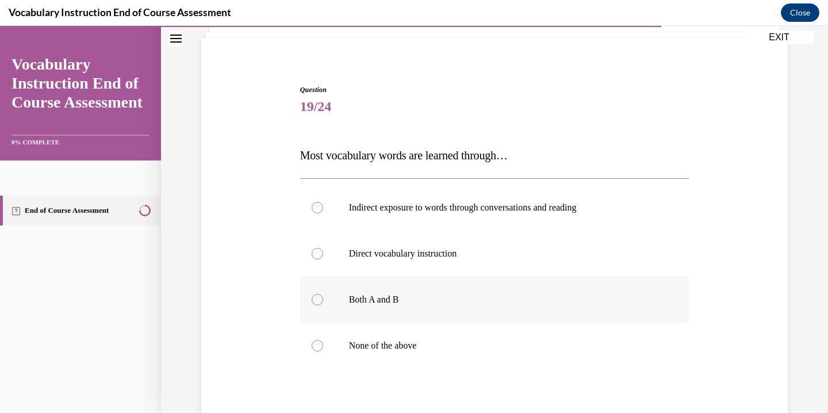
click at [414, 287] on label "Both A and B" at bounding box center [494, 300] width 389 height 46
click at [323, 294] on input "Both A and B" at bounding box center [317, 299] width 11 height 11
radio input "true"
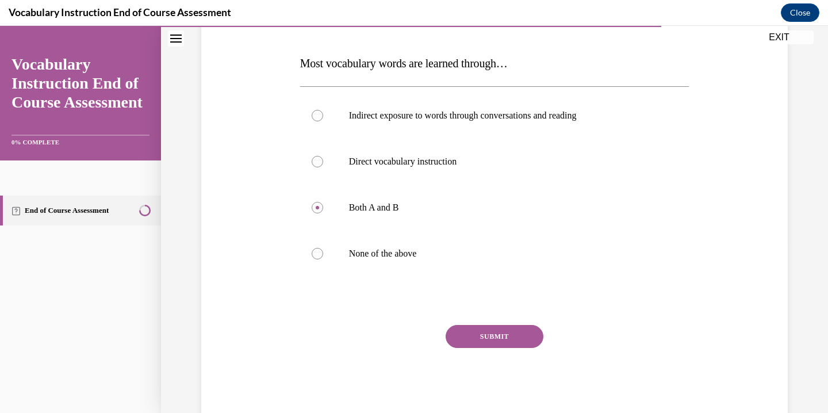
click at [487, 336] on button "SUBMIT" at bounding box center [495, 336] width 98 height 23
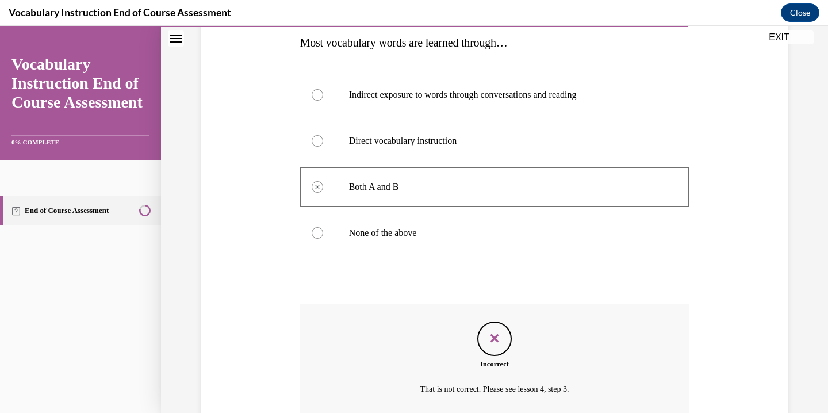
scroll to position [290, 0]
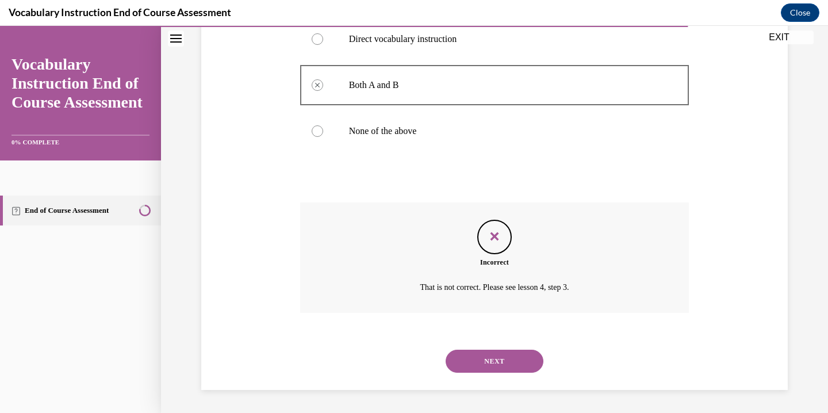
click at [533, 365] on button "NEXT" at bounding box center [495, 361] width 98 height 23
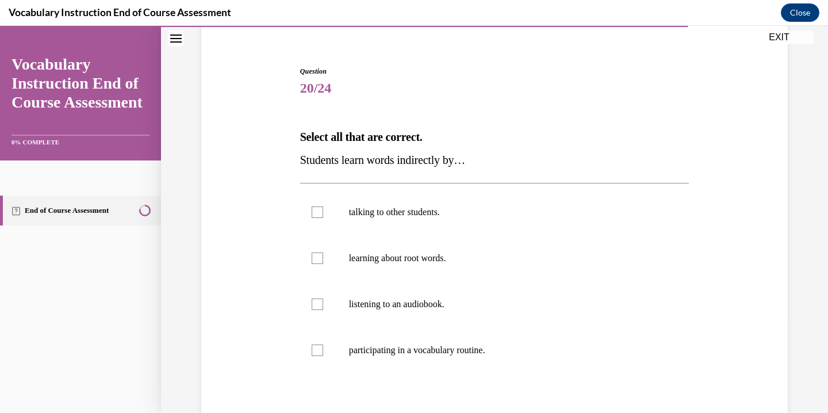
scroll to position [98, 0]
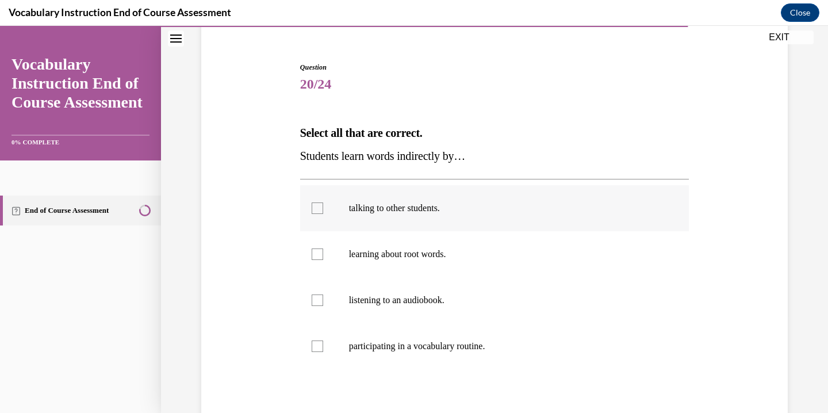
click at [459, 210] on p "talking to other students." at bounding box center [505, 207] width 312 height 11
click at [323, 210] on input "talking to other students." at bounding box center [317, 207] width 11 height 11
checkbox input "true"
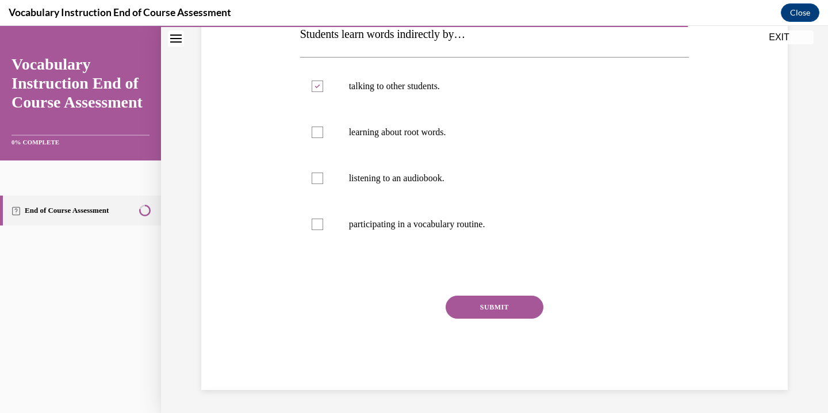
click at [505, 302] on button "SUBMIT" at bounding box center [495, 307] width 98 height 23
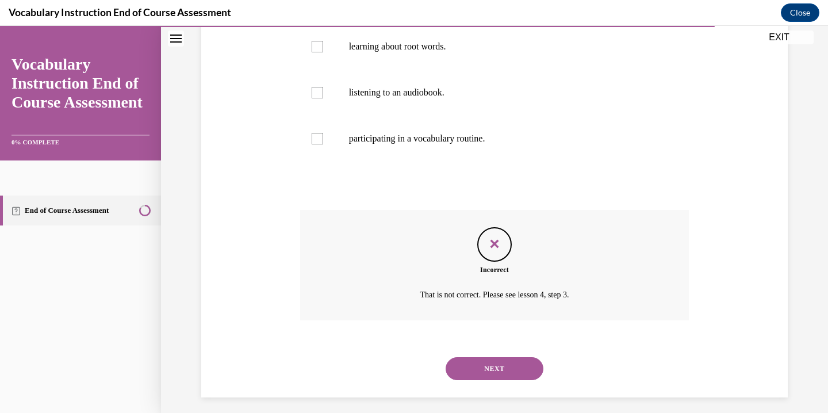
scroll to position [313, 0]
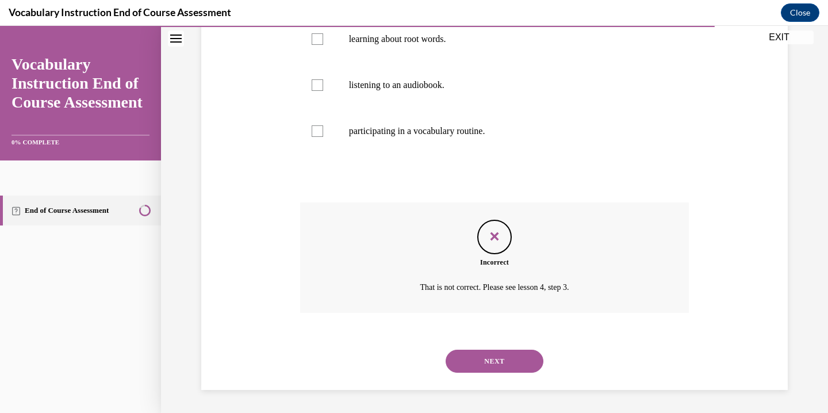
click at [496, 358] on button "NEXT" at bounding box center [495, 361] width 98 height 23
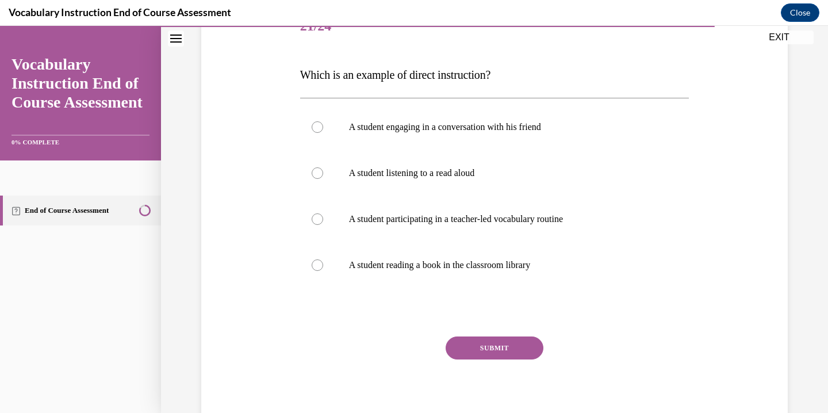
scroll to position [167, 0]
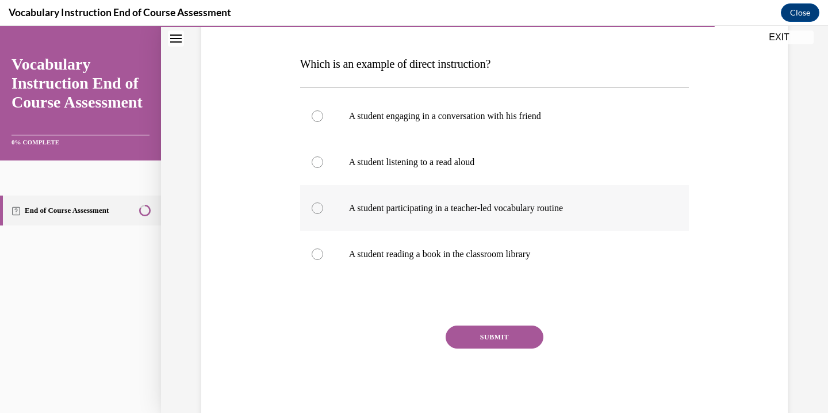
click at [467, 212] on p "A student participating in a teacher-led vocabulary routine" at bounding box center [505, 207] width 312 height 11
click at [323, 212] on input "A student participating in a teacher-led vocabulary routine" at bounding box center [317, 207] width 11 height 11
radio input "true"
click at [478, 336] on button "SUBMIT" at bounding box center [495, 336] width 98 height 23
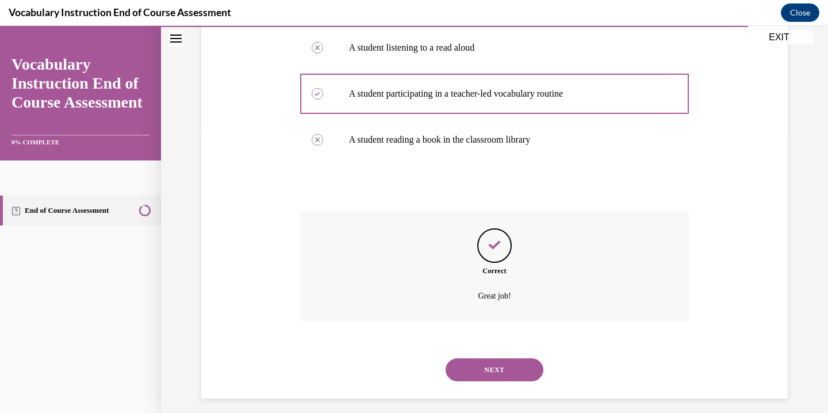
scroll to position [290, 0]
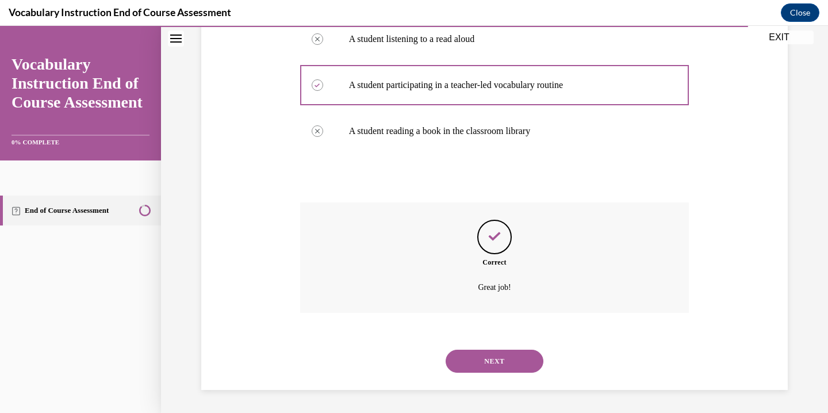
click at [481, 363] on button "NEXT" at bounding box center [495, 361] width 98 height 23
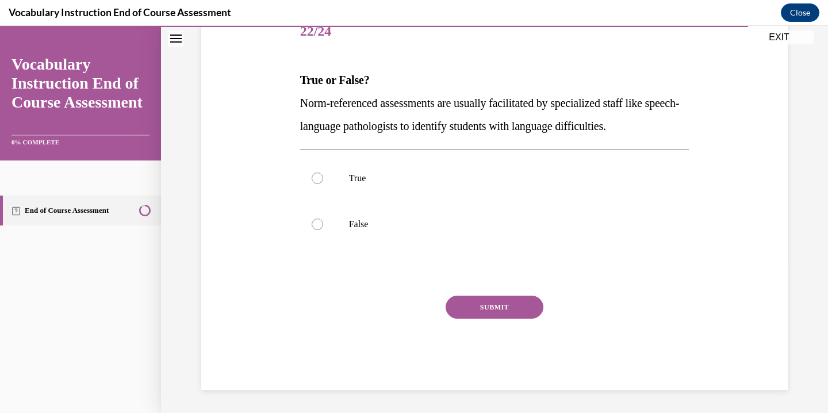
scroll to position [128, 0]
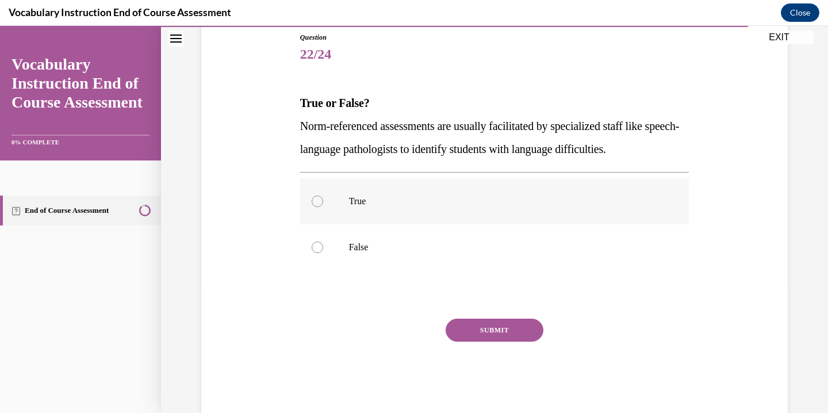
click at [360, 204] on p "True" at bounding box center [505, 200] width 312 height 11
click at [323, 204] on input "True" at bounding box center [317, 200] width 11 height 11
radio input "true"
click at [485, 324] on button "SUBMIT" at bounding box center [495, 330] width 98 height 23
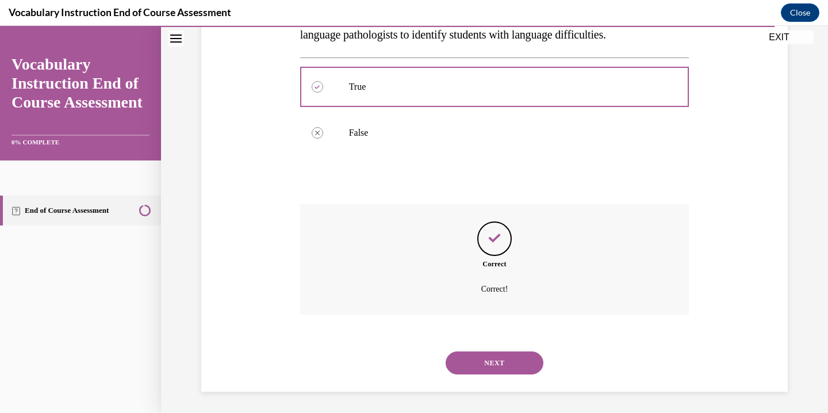
scroll to position [244, 0]
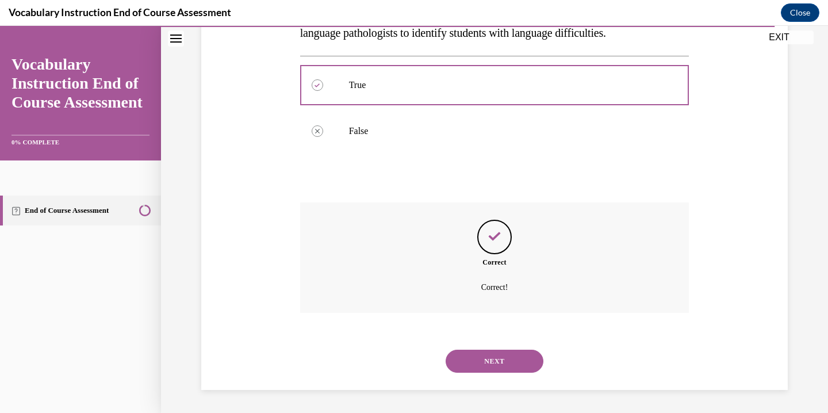
click at [491, 358] on button "NEXT" at bounding box center [495, 361] width 98 height 23
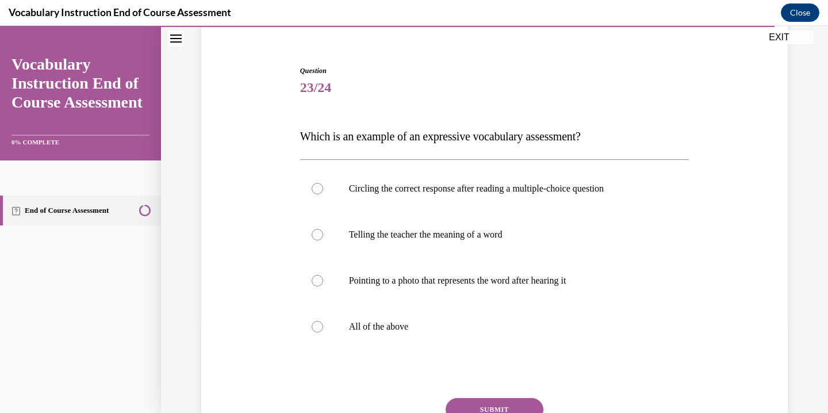
scroll to position [100, 0]
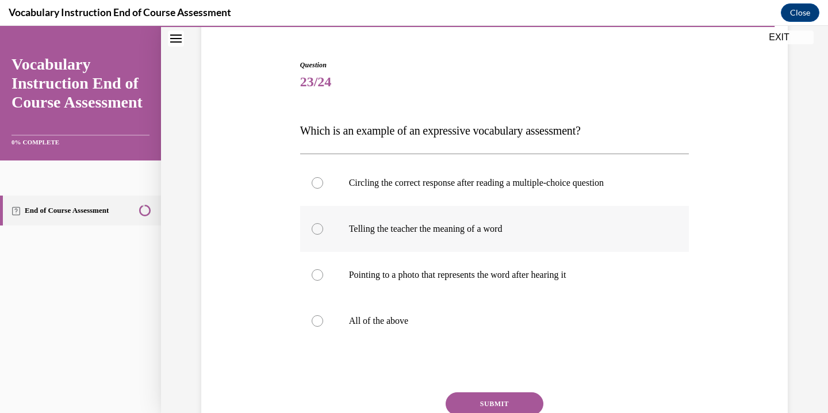
click at [425, 237] on label "Telling the teacher the meaning of a word" at bounding box center [494, 229] width 389 height 46
click at [323, 235] on input "Telling the teacher the meaning of a word" at bounding box center [317, 228] width 11 height 11
radio input "true"
click at [475, 406] on button "SUBMIT" at bounding box center [495, 403] width 98 height 23
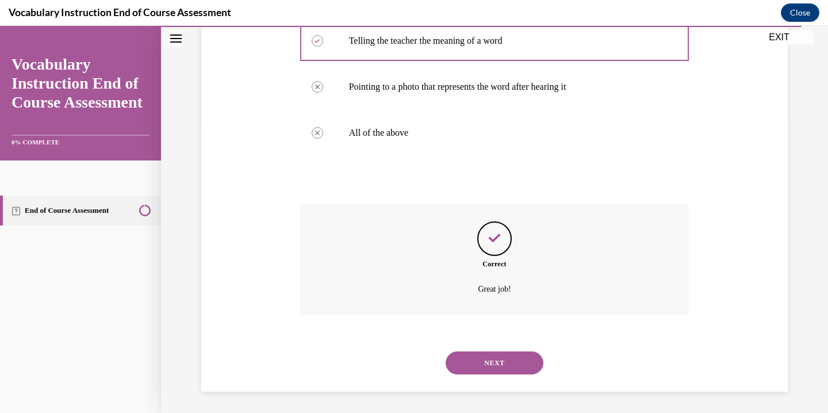
scroll to position [290, 0]
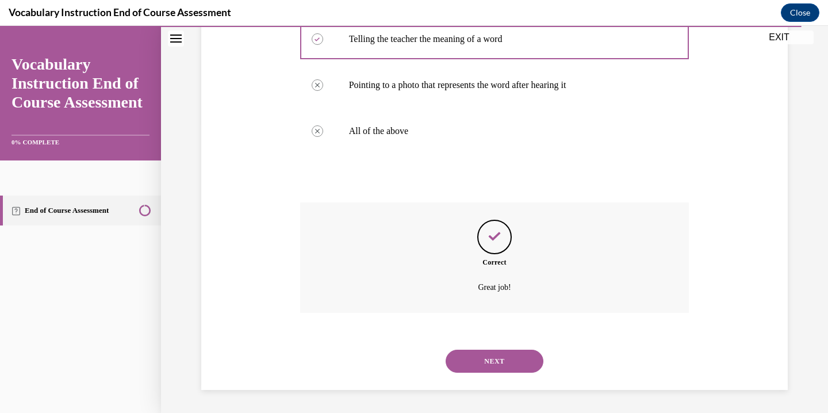
click at [530, 356] on button "NEXT" at bounding box center [495, 361] width 98 height 23
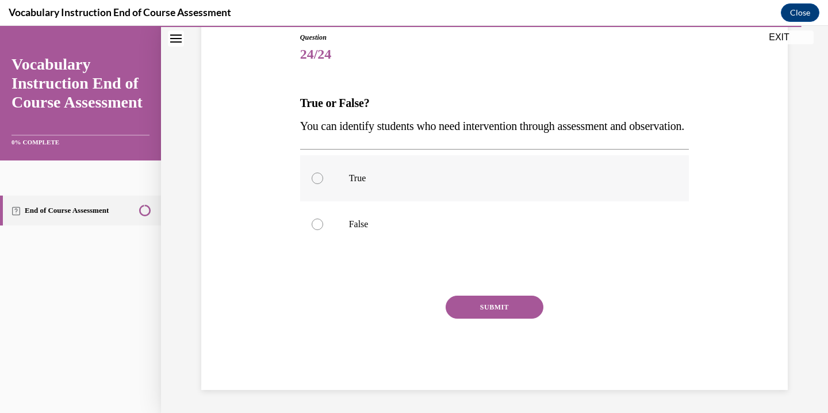
click at [374, 201] on label "True" at bounding box center [494, 178] width 389 height 46
click at [323, 184] on input "True" at bounding box center [317, 177] width 11 height 11
radio input "true"
click at [485, 319] on button "SUBMIT" at bounding box center [495, 307] width 98 height 23
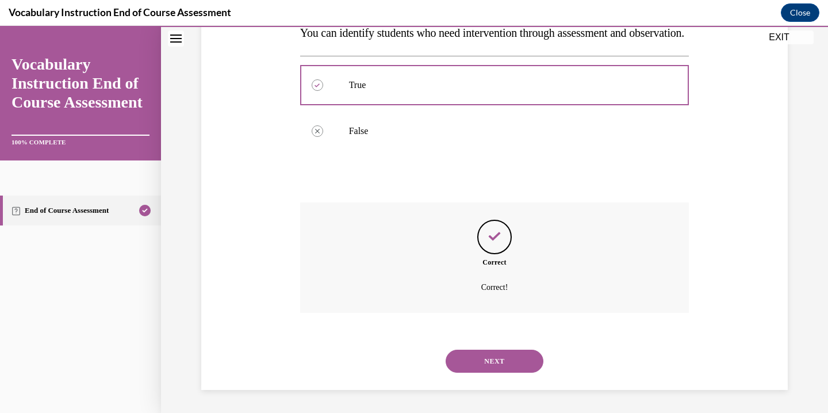
scroll to position [244, 0]
click at [492, 358] on button "NEXT" at bounding box center [495, 361] width 98 height 23
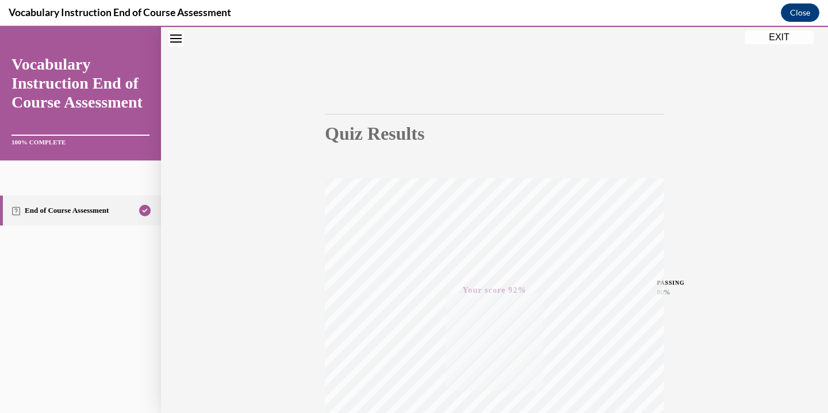
scroll to position [0, 0]
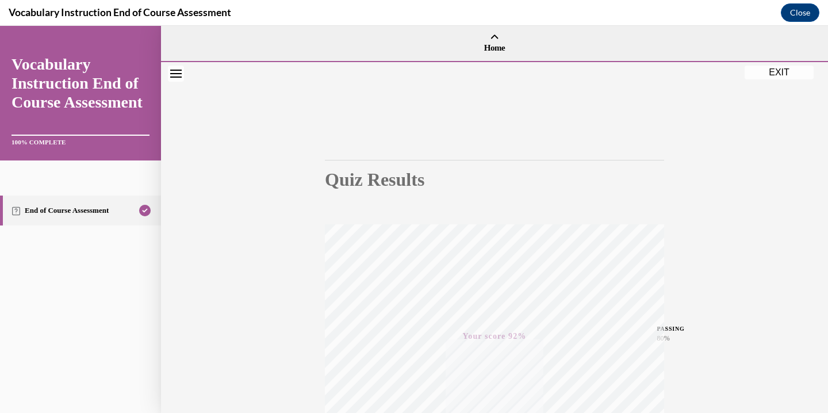
click at [781, 70] on button "EXIT" at bounding box center [779, 73] width 69 height 14
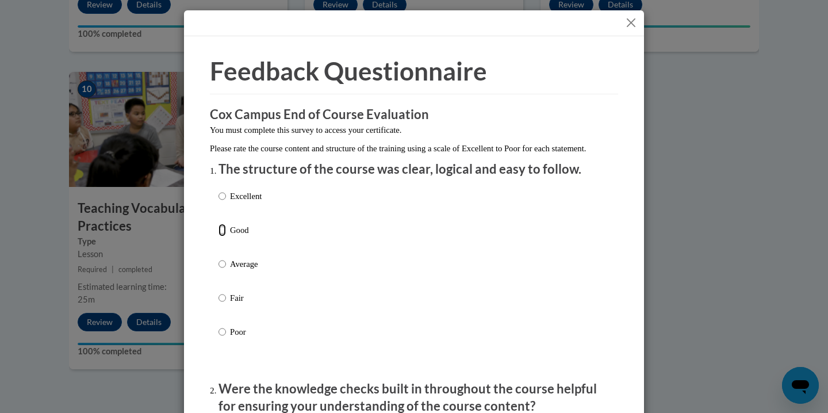
click at [225, 236] on input "Good" at bounding box center [221, 230] width 7 height 13
radio input "true"
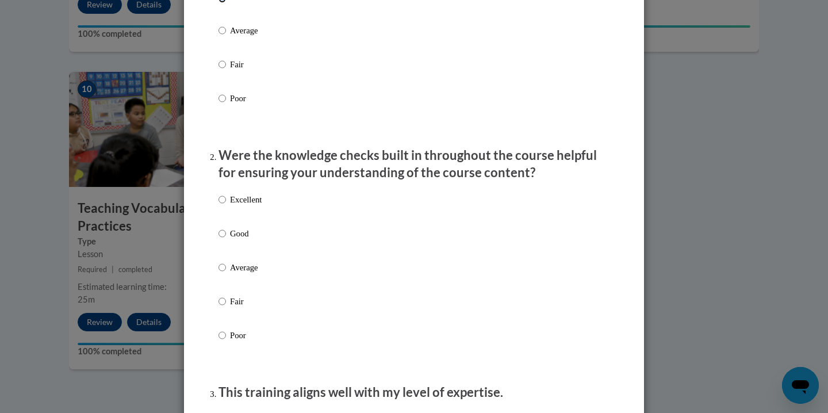
scroll to position [232, 0]
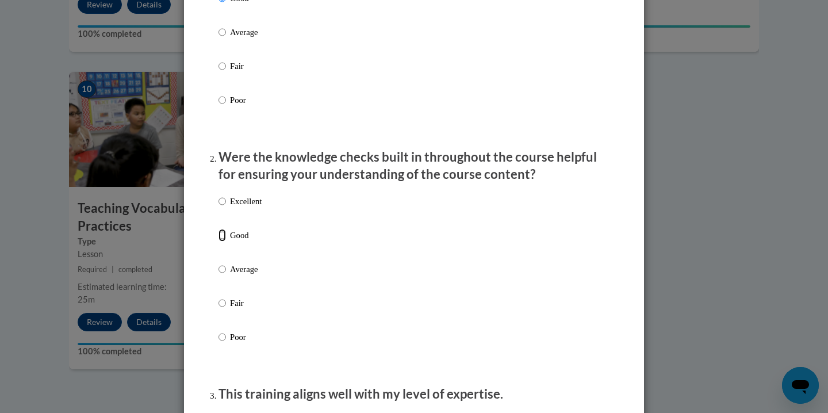
click at [224, 241] on input "Good" at bounding box center [221, 235] width 7 height 13
radio input "true"
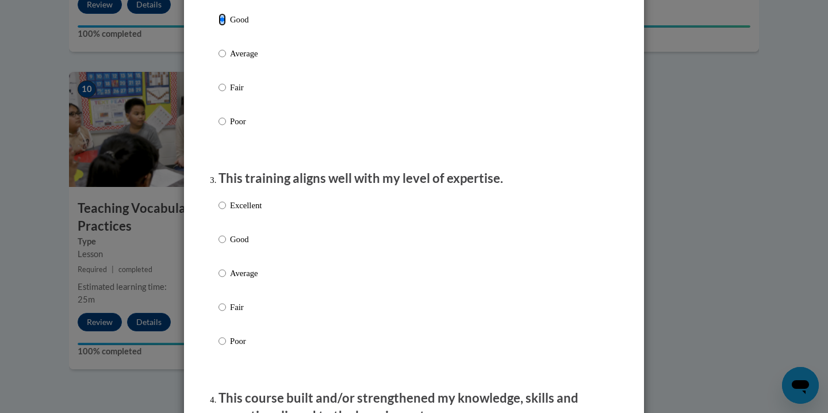
scroll to position [458, 0]
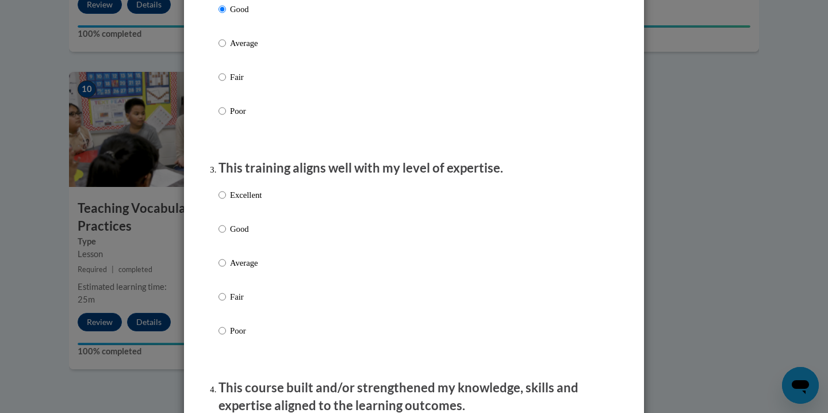
click at [235, 235] on p "Good" at bounding box center [246, 229] width 32 height 13
click at [226, 235] on input "Good" at bounding box center [221, 229] width 7 height 13
radio input "true"
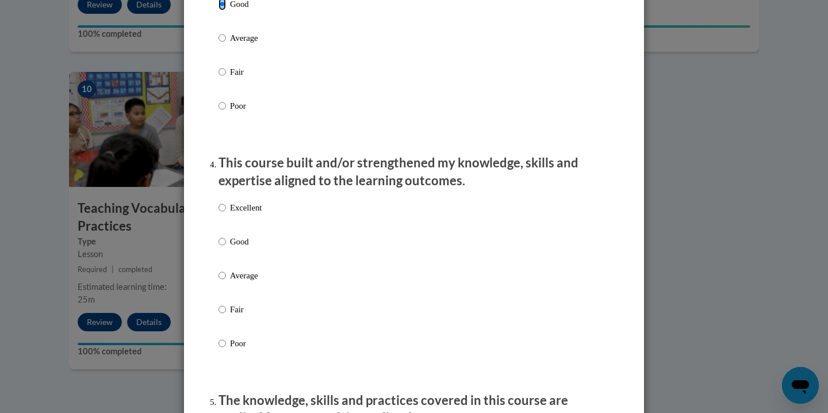
scroll to position [685, 0]
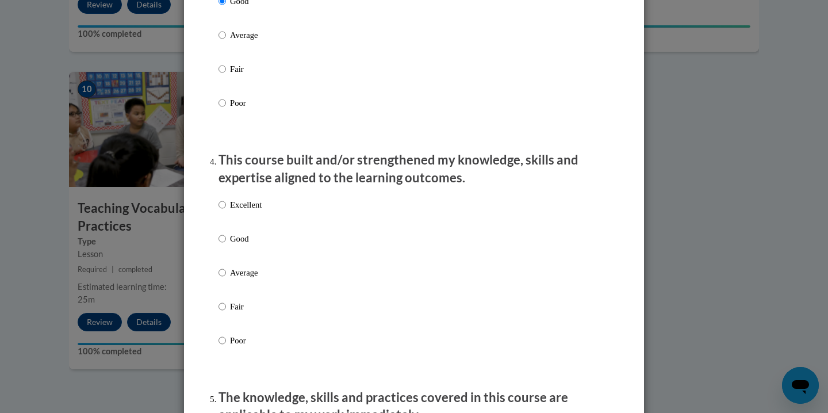
click at [228, 252] on label "Good" at bounding box center [239, 247] width 43 height 31
click at [226, 245] on input "Good" at bounding box center [221, 238] width 7 height 13
radio input "true"
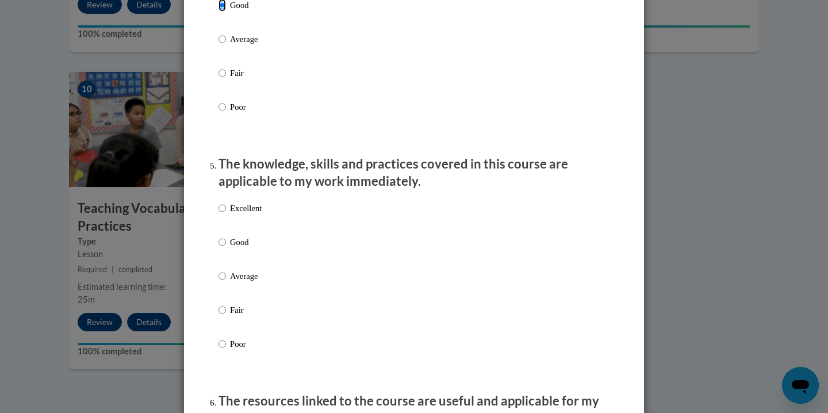
scroll to position [918, 0]
click at [255, 283] on p "Average" at bounding box center [246, 277] width 32 height 13
click at [226, 283] on input "Average" at bounding box center [221, 277] width 7 height 13
radio input "true"
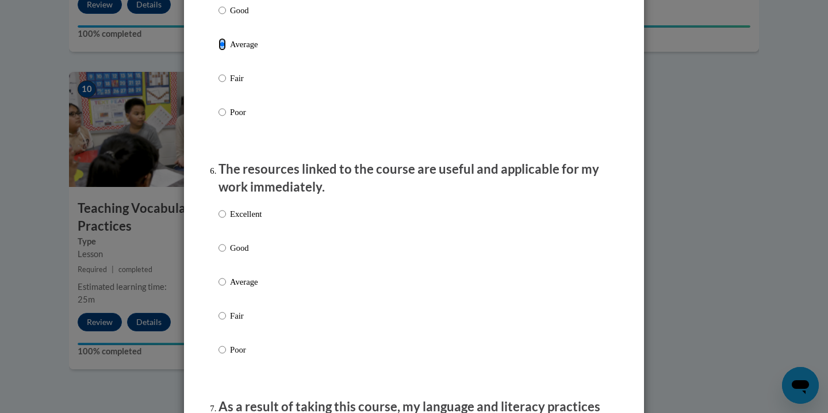
scroll to position [1149, 0]
click at [240, 289] on p "Average" at bounding box center [246, 283] width 32 height 13
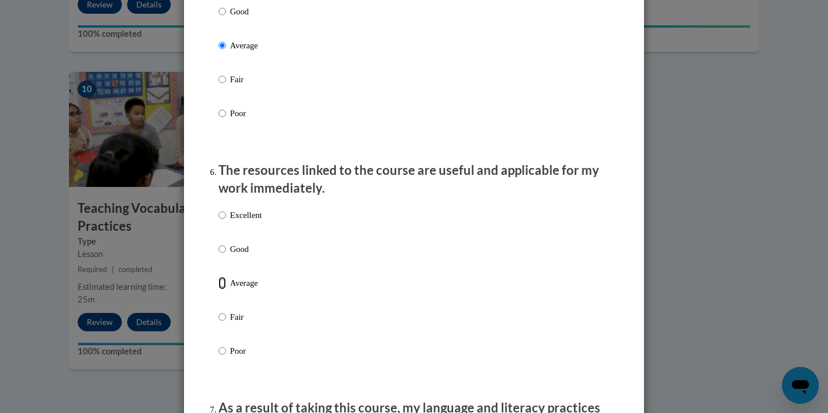
click at [226, 289] on input "Average" at bounding box center [221, 283] width 7 height 13
radio input "true"
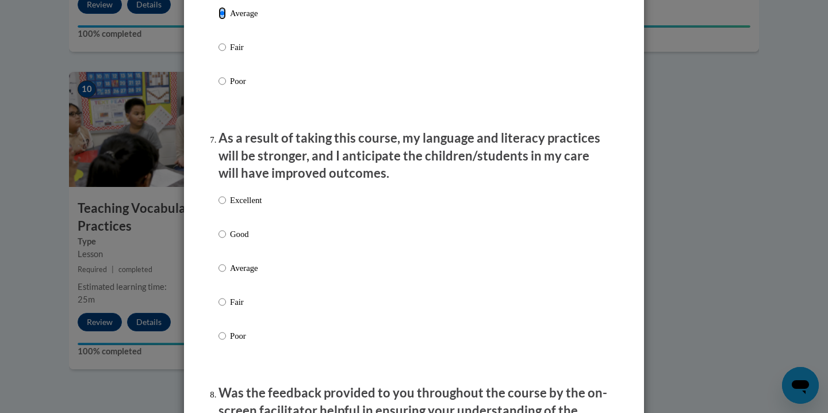
scroll to position [1453, 0]
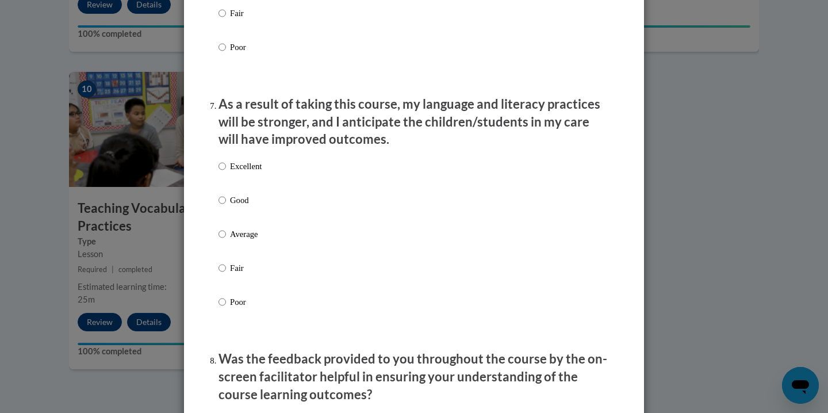
click at [239, 206] on p "Good" at bounding box center [246, 200] width 32 height 13
click at [226, 206] on input "Good" at bounding box center [221, 200] width 7 height 13
radio input "true"
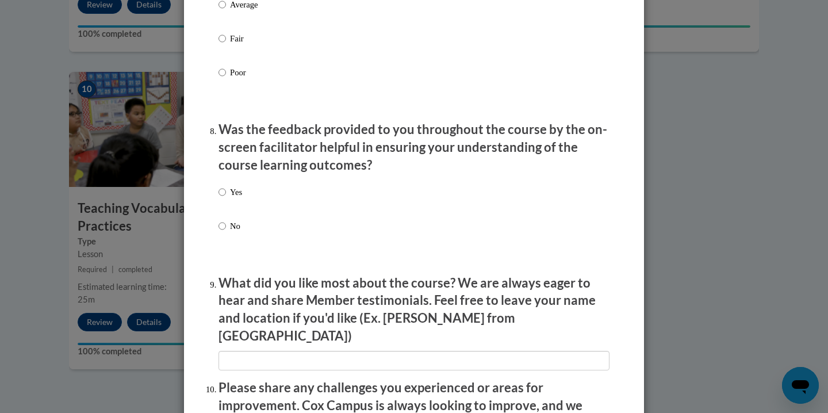
scroll to position [1683, 0]
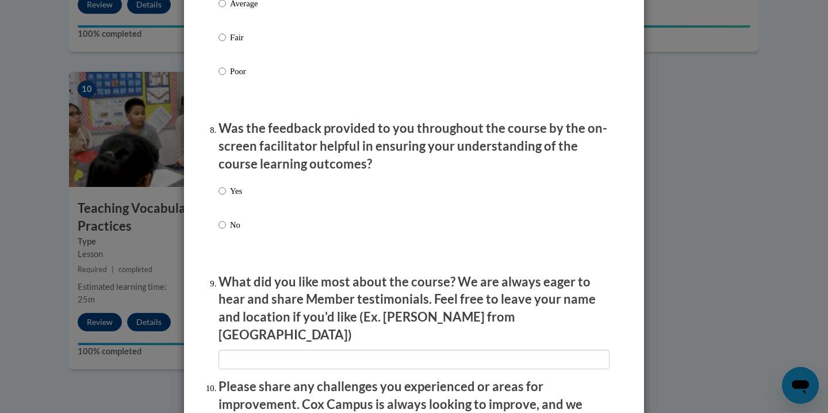
click at [227, 201] on label "Yes" at bounding box center [230, 200] width 24 height 31
click at [226, 197] on input "Yes" at bounding box center [221, 191] width 7 height 13
radio input "true"
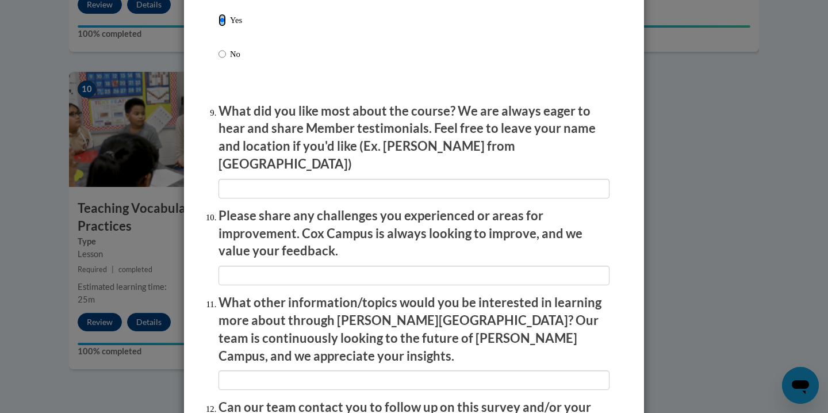
scroll to position [1855, 0]
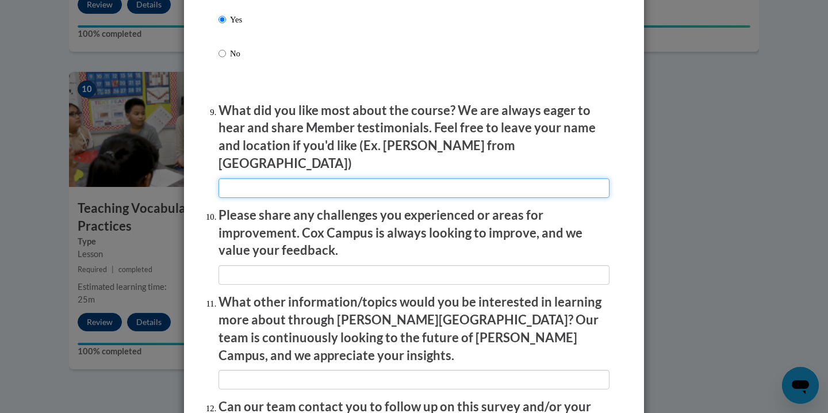
click at [281, 178] on input "textbox" at bounding box center [413, 188] width 391 height 20
type input "I liked the classroom examples."
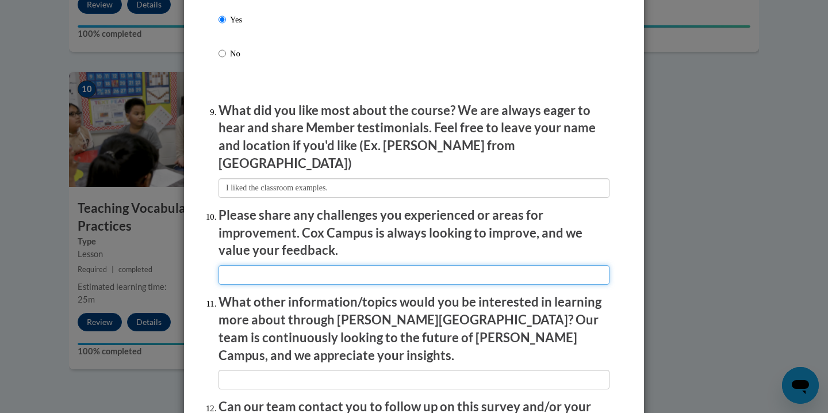
click at [254, 266] on input "textbox" at bounding box center [413, 275] width 391 height 20
type input "I"
type input "provide additional examples for when working with students with a learning disa…"
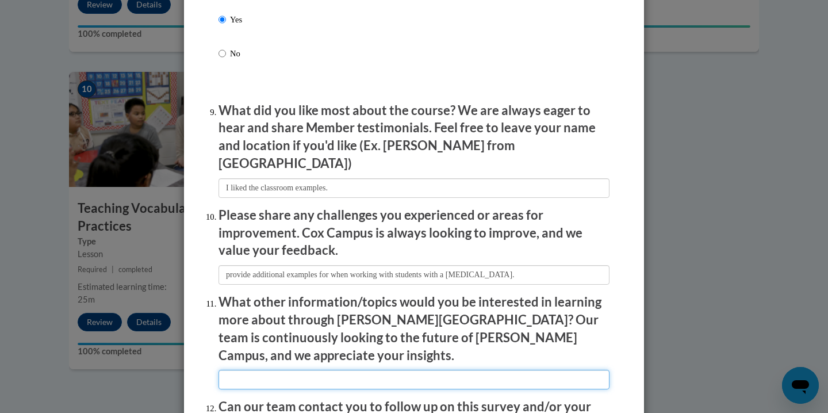
click at [256, 370] on input "textbox" at bounding box center [413, 380] width 391 height 20
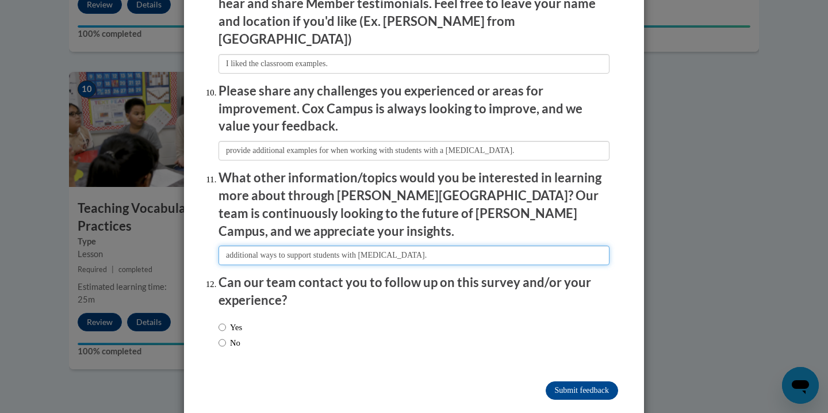
type input "additional ways to support students with learning disabilities."
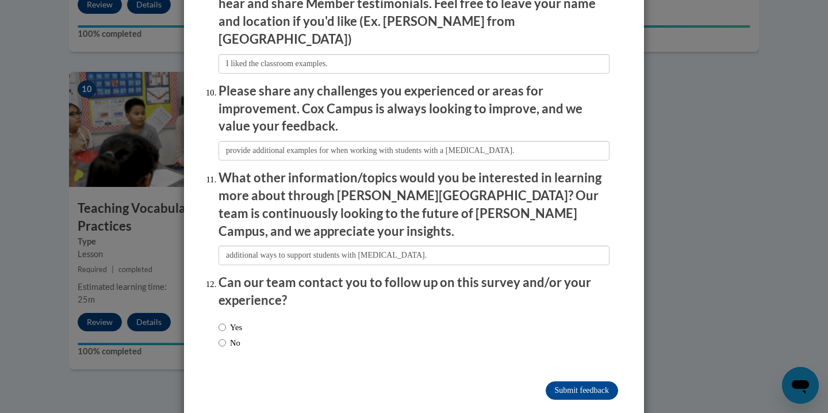
click at [236, 336] on label "No" at bounding box center [229, 342] width 22 height 13
click at [226, 336] on input "No" at bounding box center [221, 342] width 7 height 13
radio input "true"
click at [593, 381] on input "Submit feedback" at bounding box center [582, 390] width 72 height 18
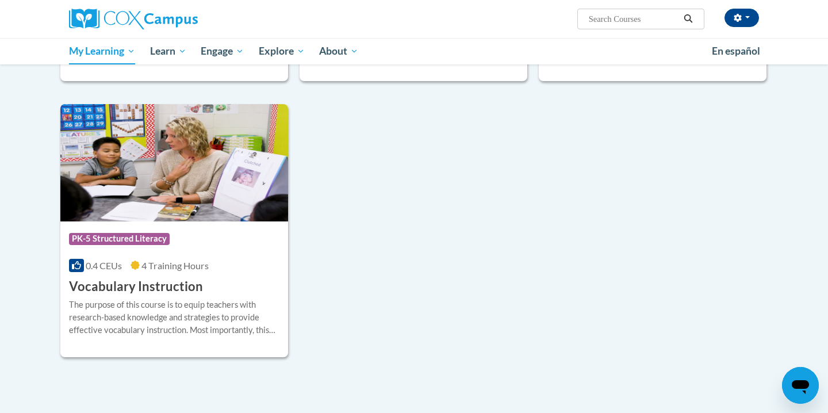
scroll to position [785, 0]
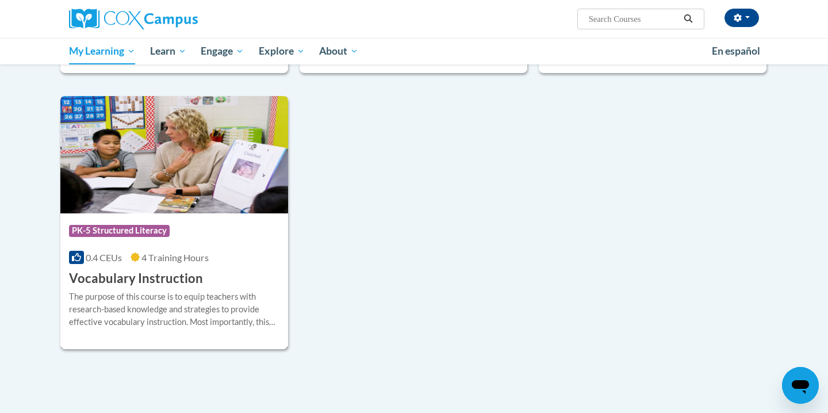
click at [190, 252] on span "4 Training Hours" at bounding box center [174, 257] width 67 height 11
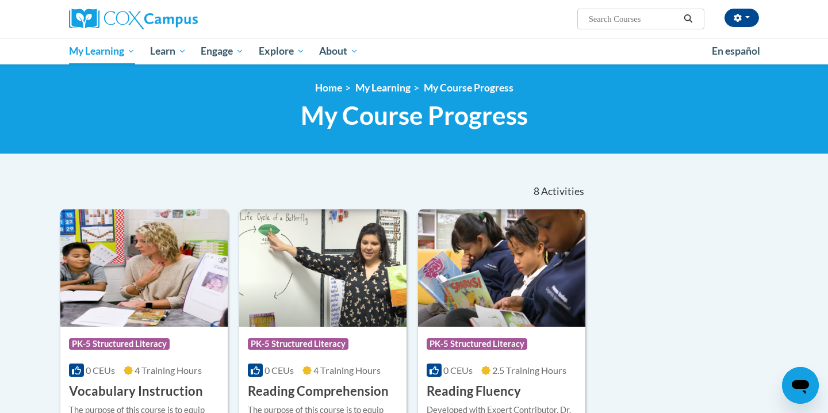
click at [609, 24] on input "Search..." at bounding box center [634, 19] width 92 height 14
type input "writing modele"
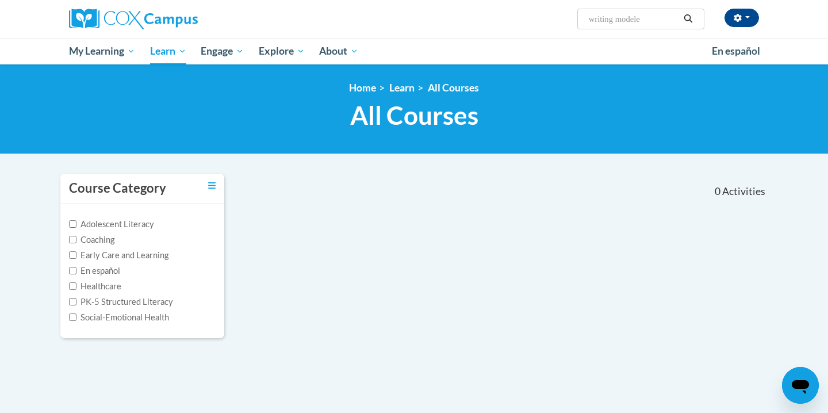
click at [637, 18] on input "writing modele" at bounding box center [634, 19] width 92 height 14
type input "writing module"
click at [650, 22] on input "writing module" at bounding box center [634, 19] width 92 height 14
type input "writing"
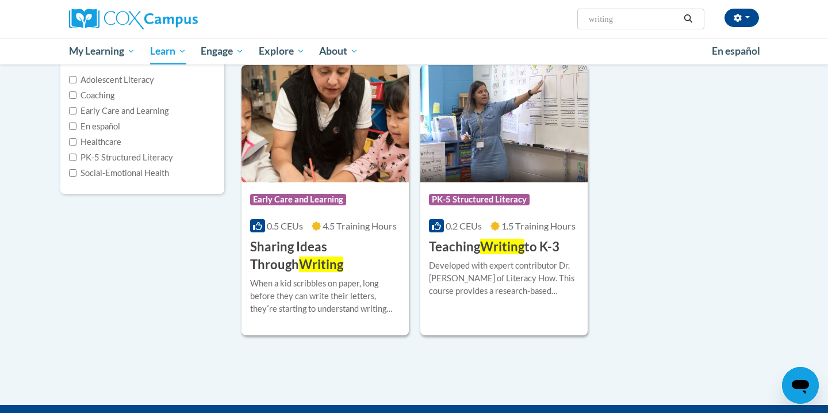
scroll to position [145, 0]
